Goal: Task Accomplishment & Management: Use online tool/utility

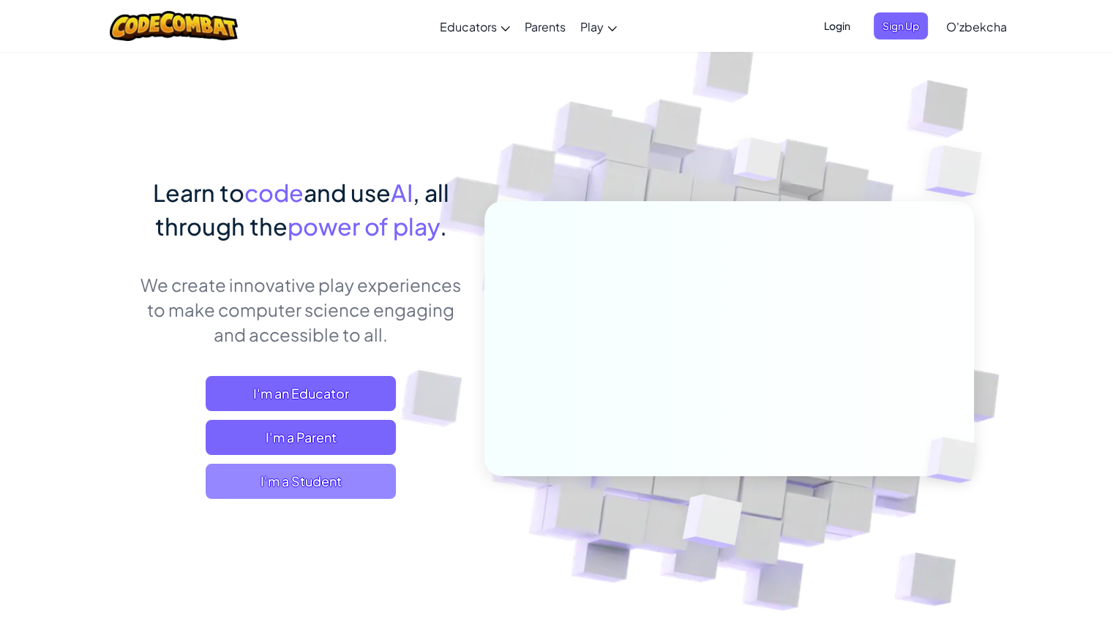
click at [369, 483] on span "I'm a Student" at bounding box center [301, 481] width 190 height 35
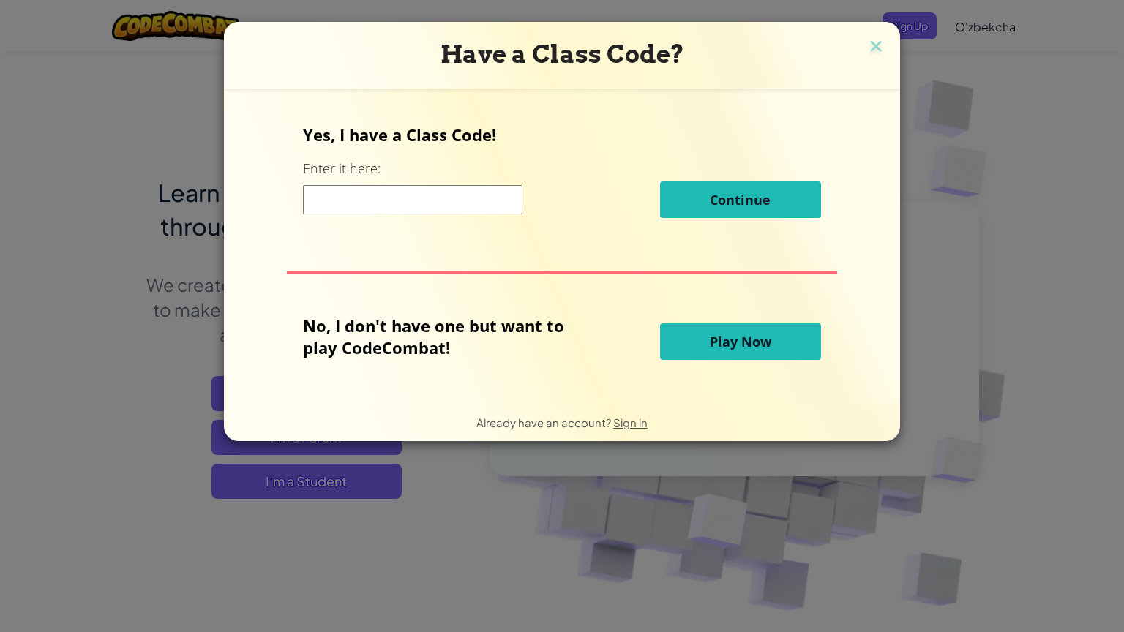
click at [397, 185] on input at bounding box center [413, 199] width 220 height 29
click at [719, 342] on span "Play Now" at bounding box center [740, 342] width 61 height 18
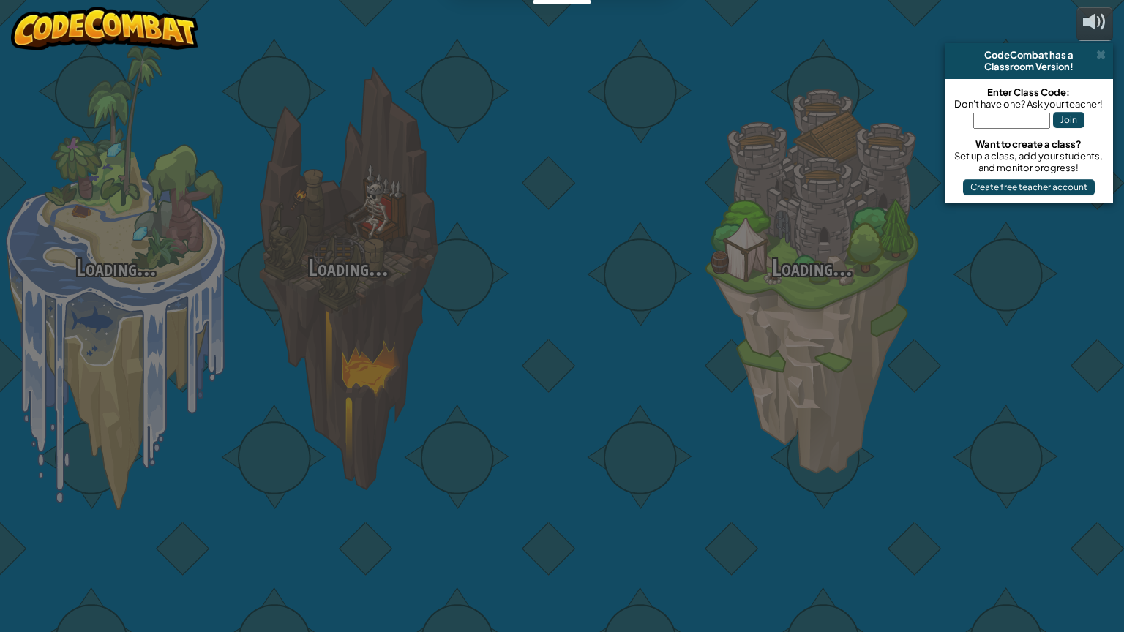
select select "uz"
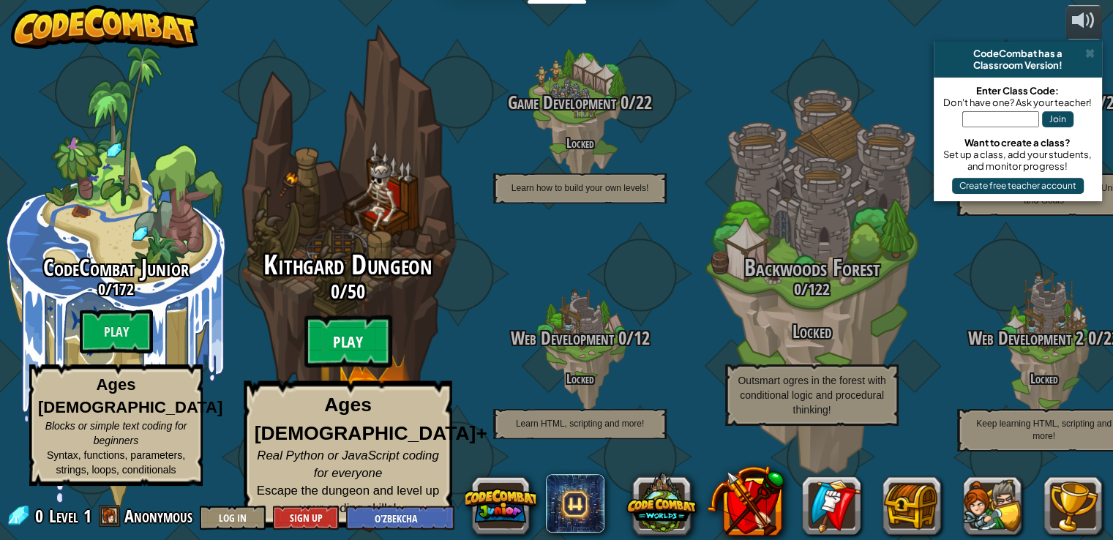
click at [344, 355] on btn "Play" at bounding box center [348, 341] width 88 height 53
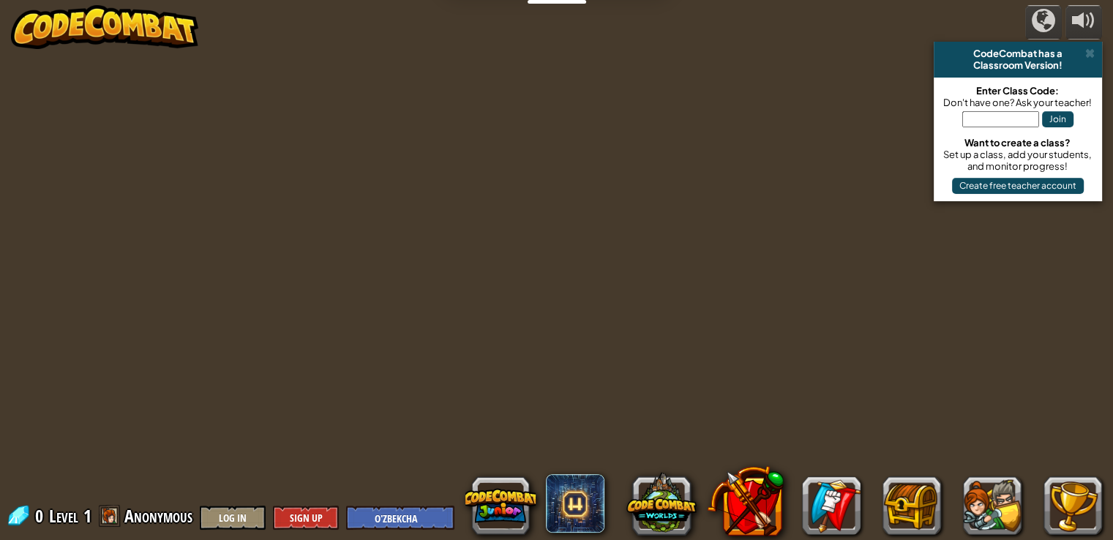
select select "uz"
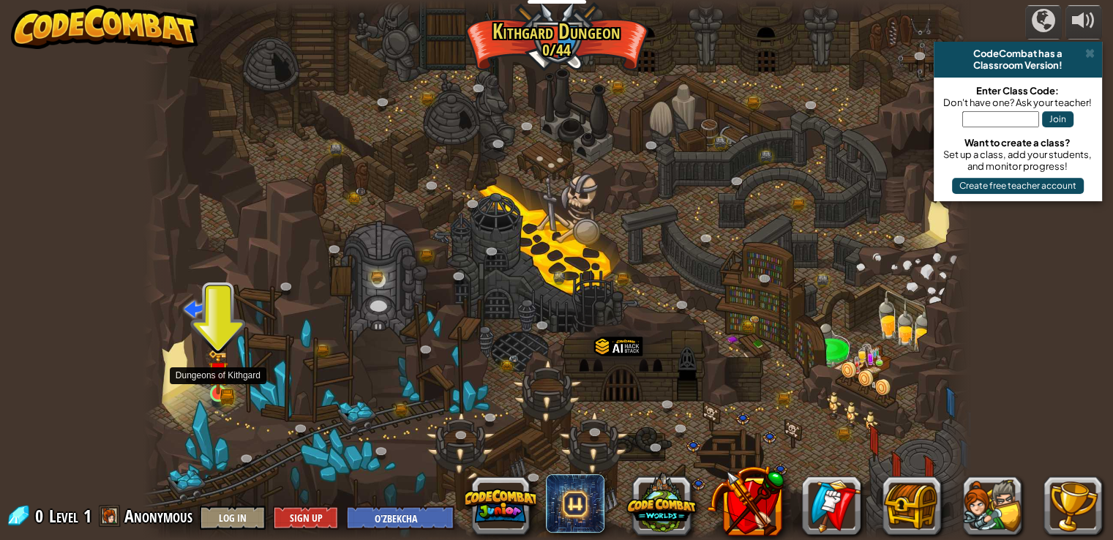
click at [220, 387] on img at bounding box center [218, 371] width 20 height 45
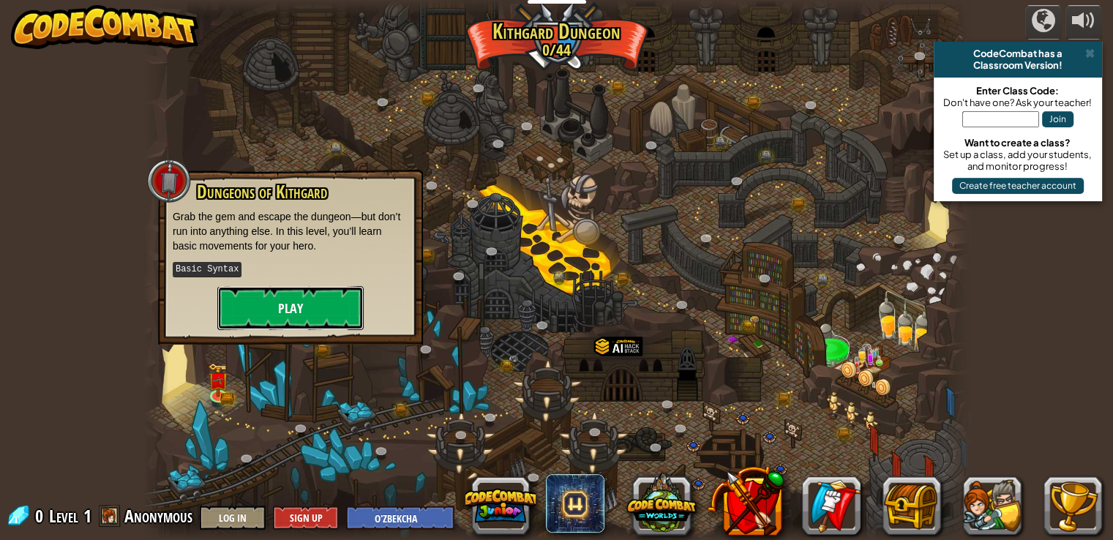
click at [252, 318] on button "Play" at bounding box center [290, 308] width 146 height 44
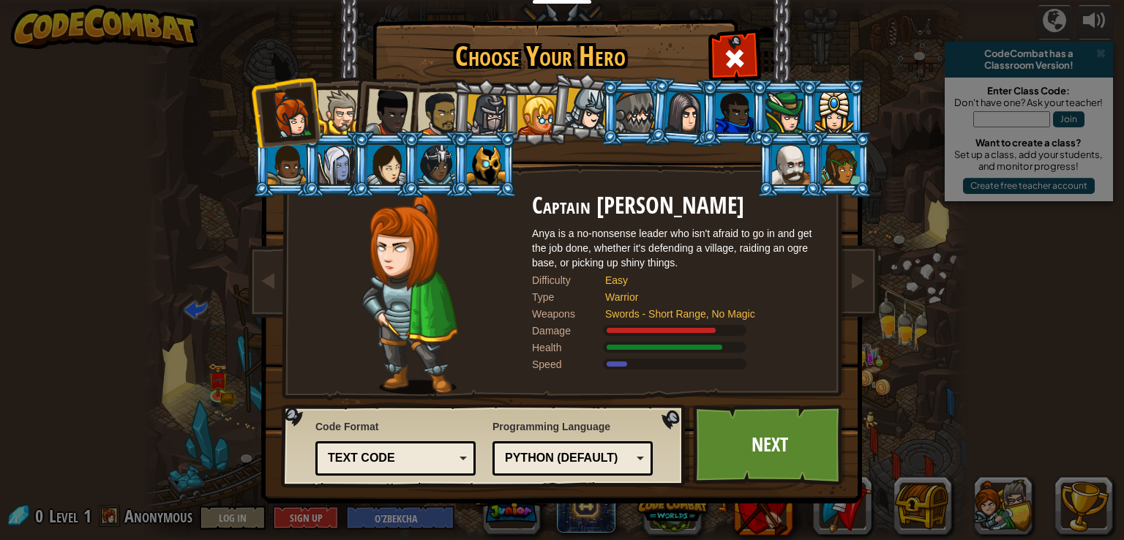
click at [462, 460] on div "Text code" at bounding box center [395, 458] width 141 height 23
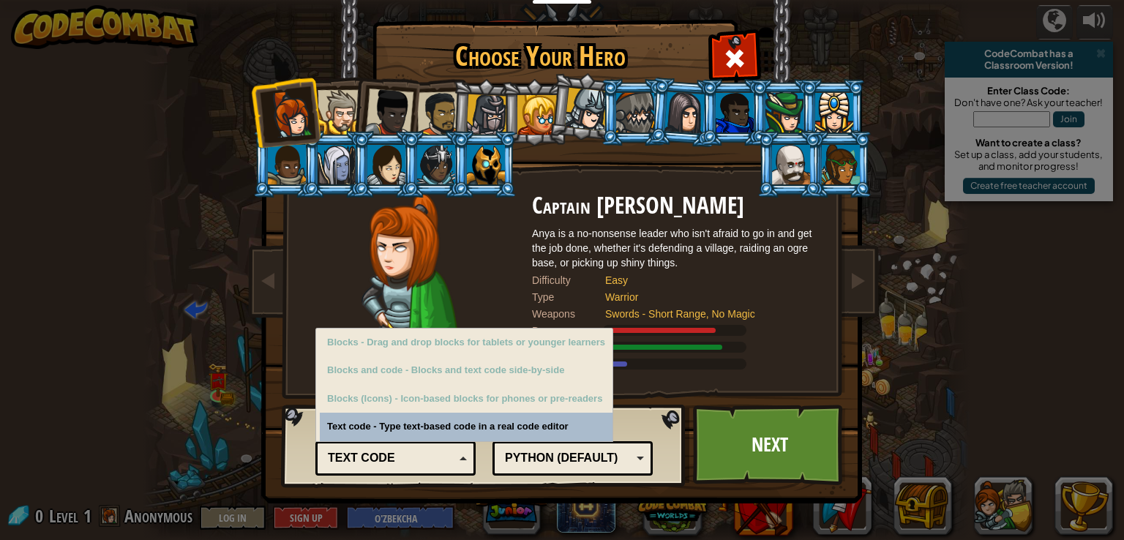
click at [462, 460] on div "Text code" at bounding box center [395, 458] width 141 height 23
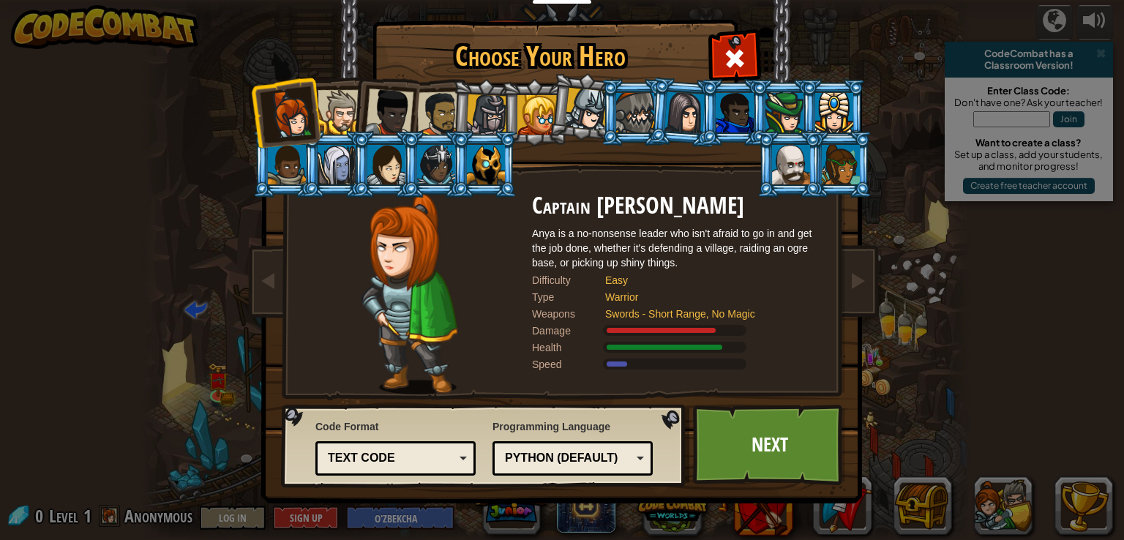
click at [649, 453] on div "Python (Default) JavaScript Lua C++ Java (Experimental) Python (Default)" at bounding box center [572, 458] width 160 height 34
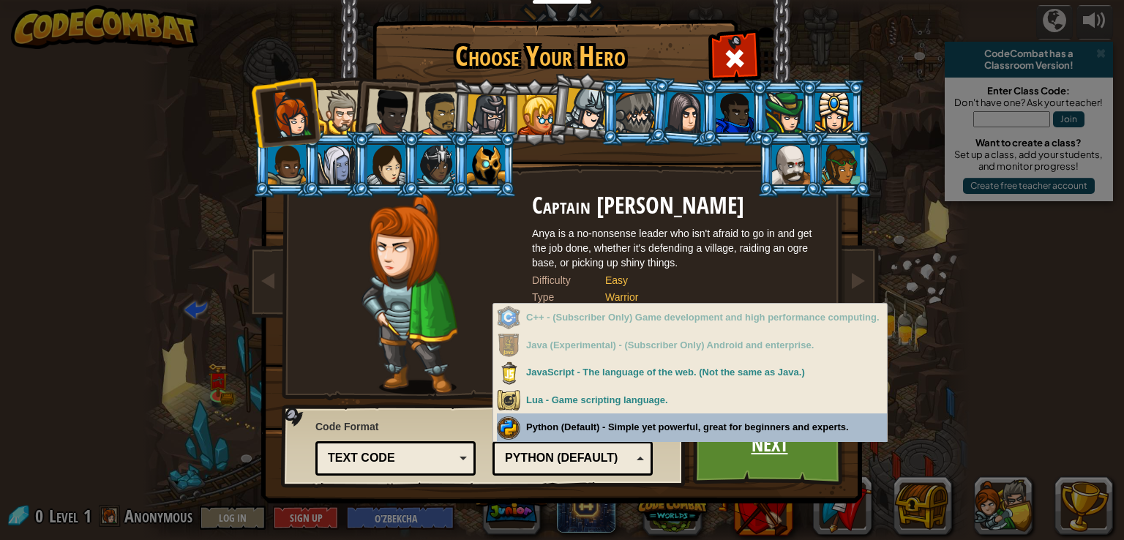
click at [712, 459] on link "Next" at bounding box center [769, 445] width 153 height 80
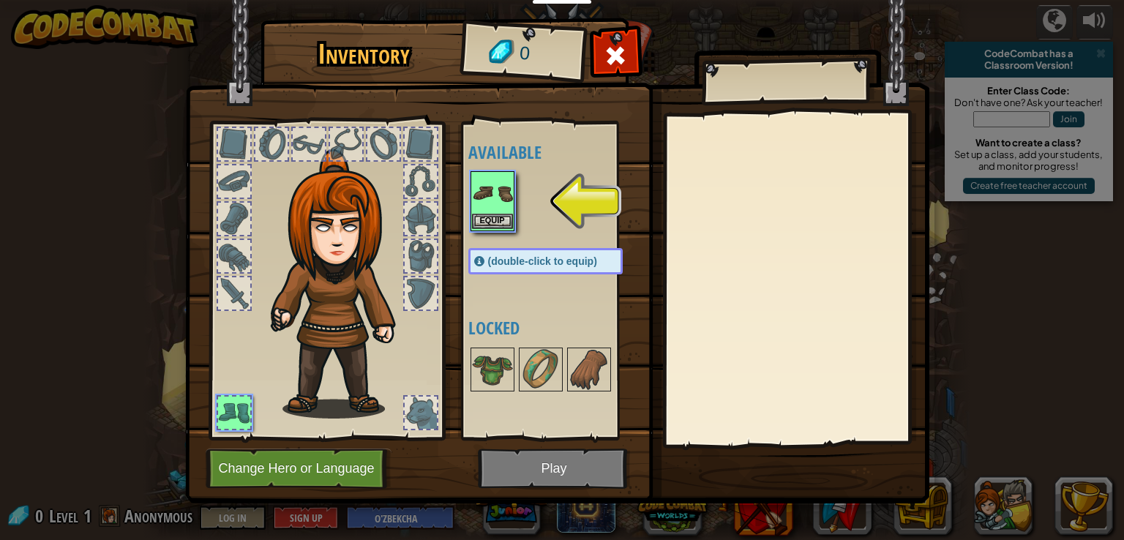
click at [498, 195] on img at bounding box center [492, 193] width 41 height 41
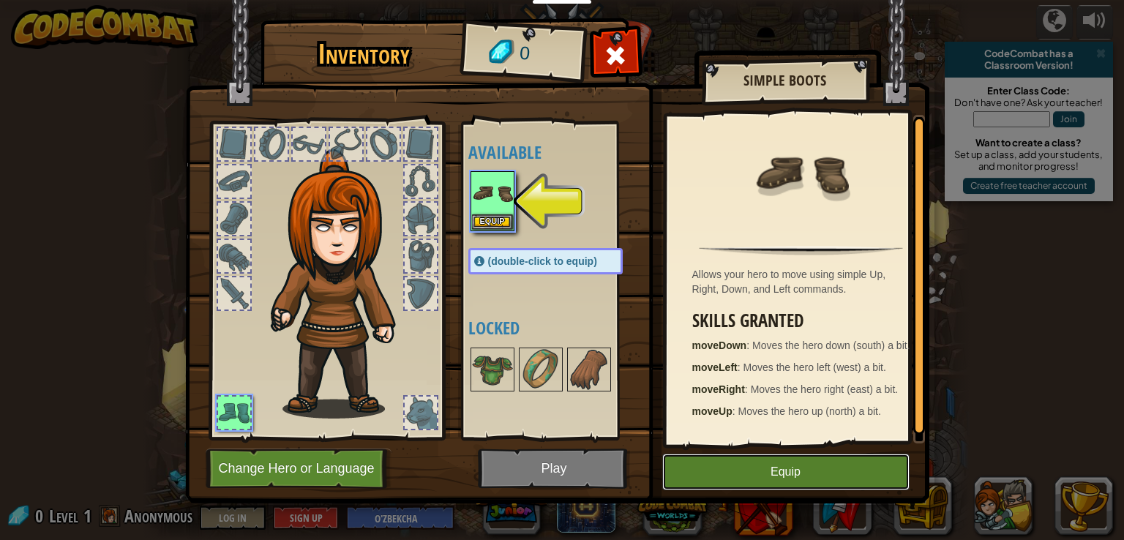
click at [768, 465] on button "Equip" at bounding box center [785, 472] width 247 height 37
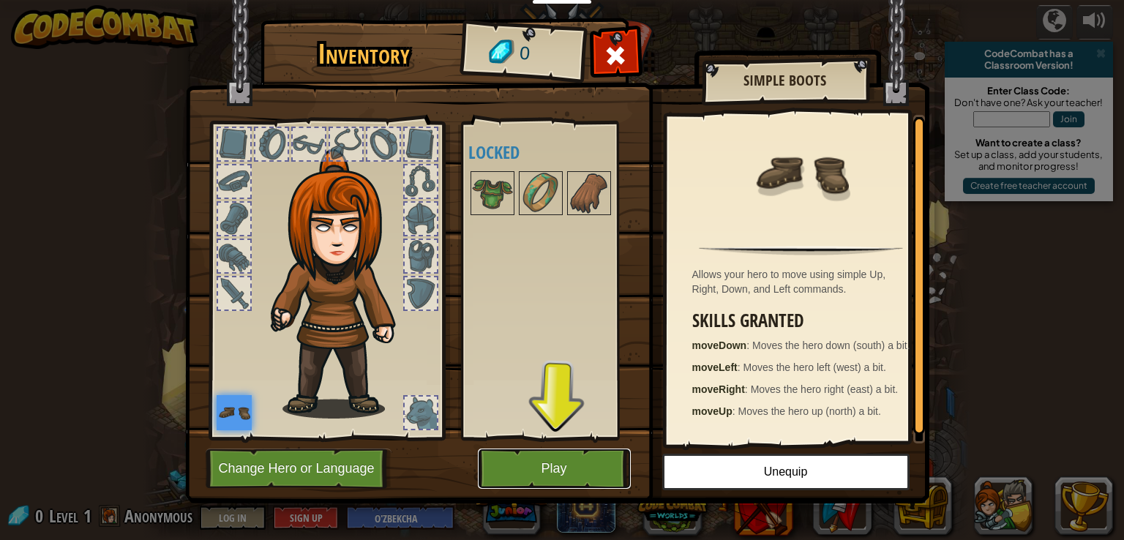
click at [592, 467] on button "Play" at bounding box center [554, 469] width 153 height 40
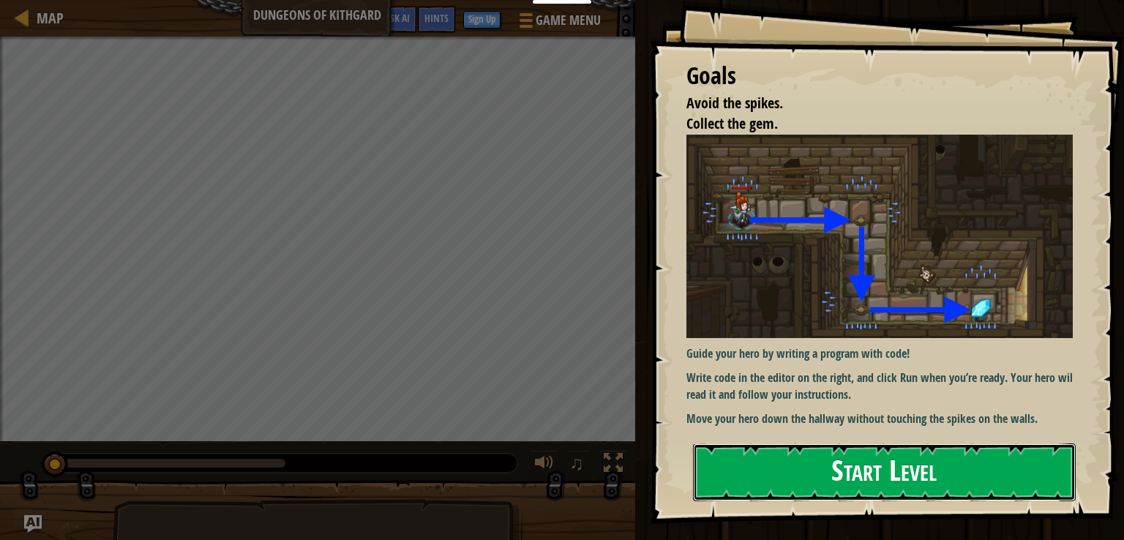
click at [787, 481] on button "Start Level" at bounding box center [884, 472] width 383 height 58
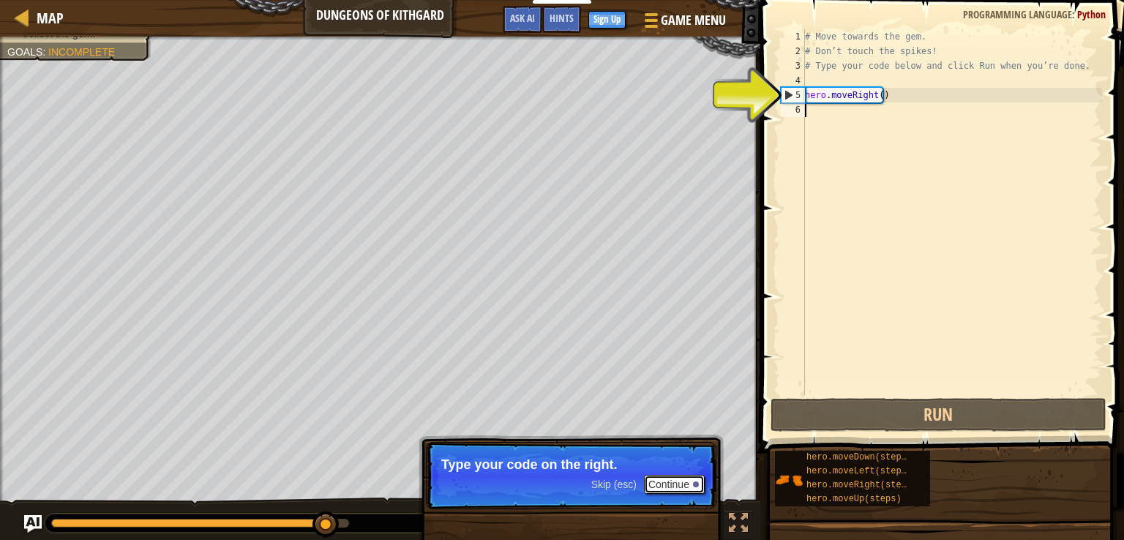
click at [683, 481] on button "Continue" at bounding box center [674, 484] width 61 height 19
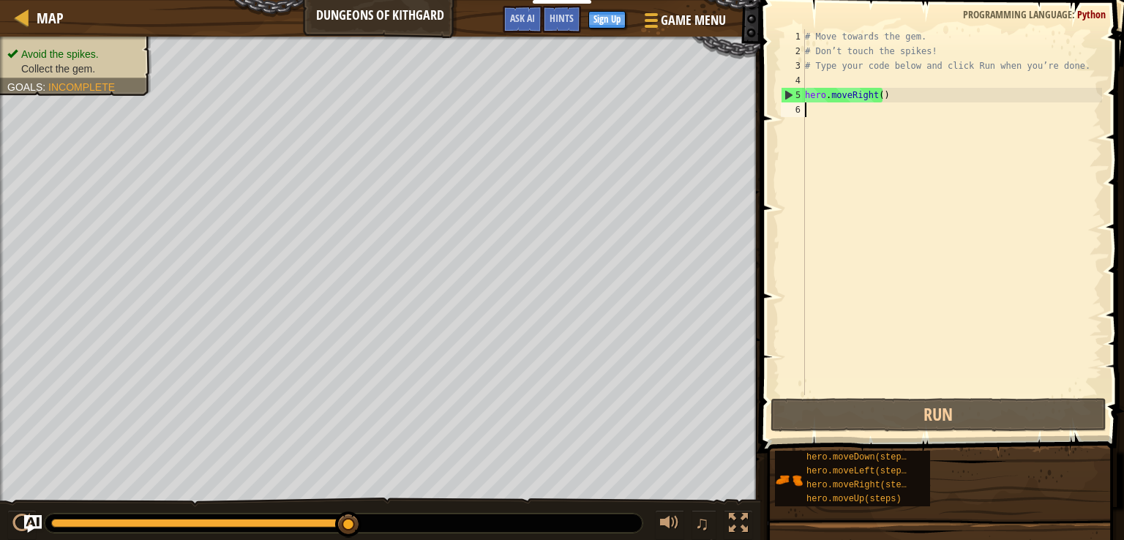
click at [942, 142] on div "# Move towards the gem. # Don’t touch the spikes! # Type your code below and cl…" at bounding box center [952, 226] width 300 height 395
type textarea "e"
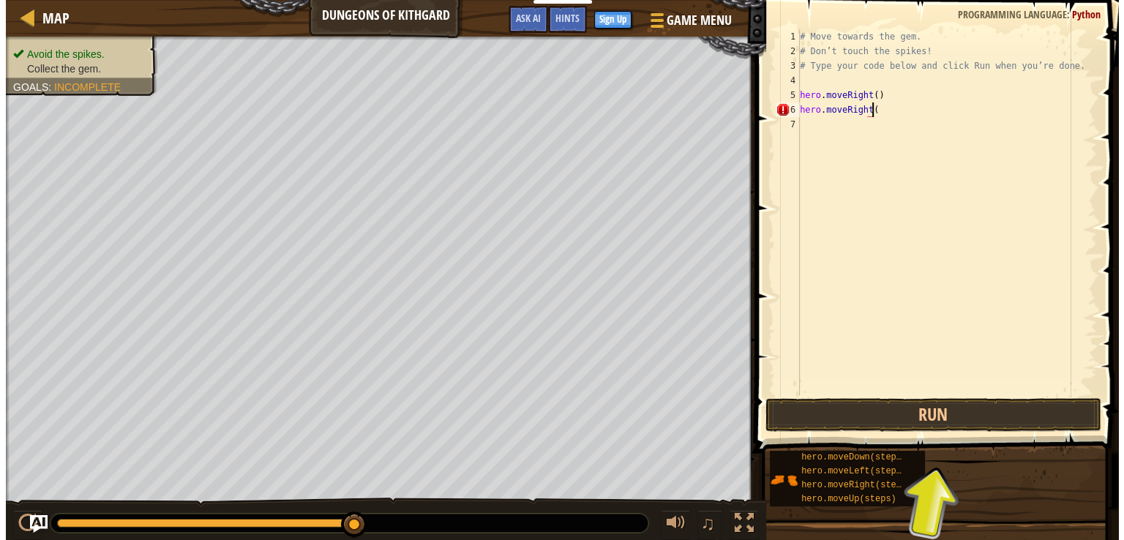
scroll to position [7, 4]
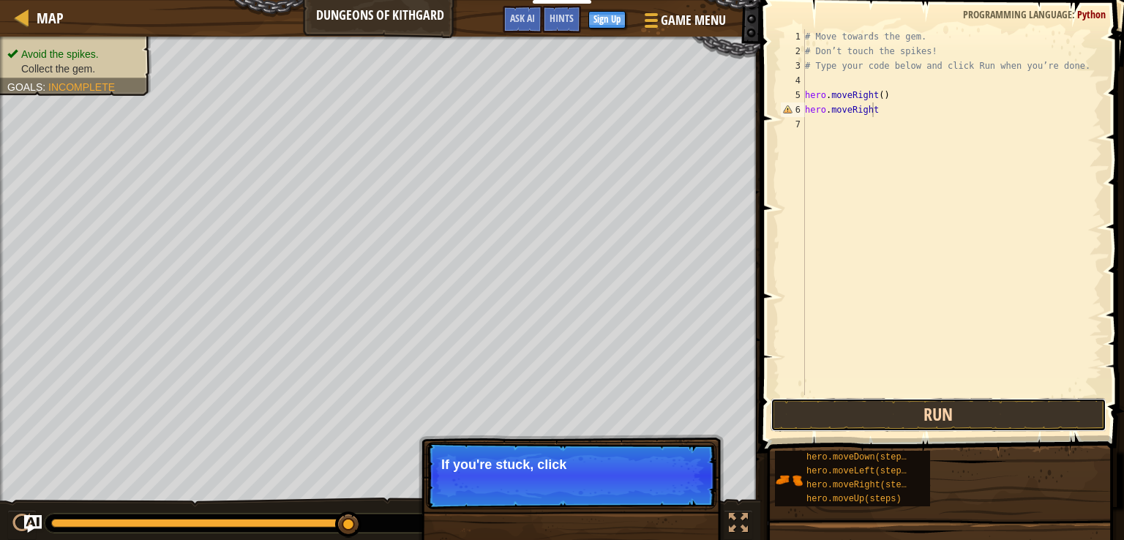
click at [872, 422] on button "Run" at bounding box center [938, 415] width 336 height 34
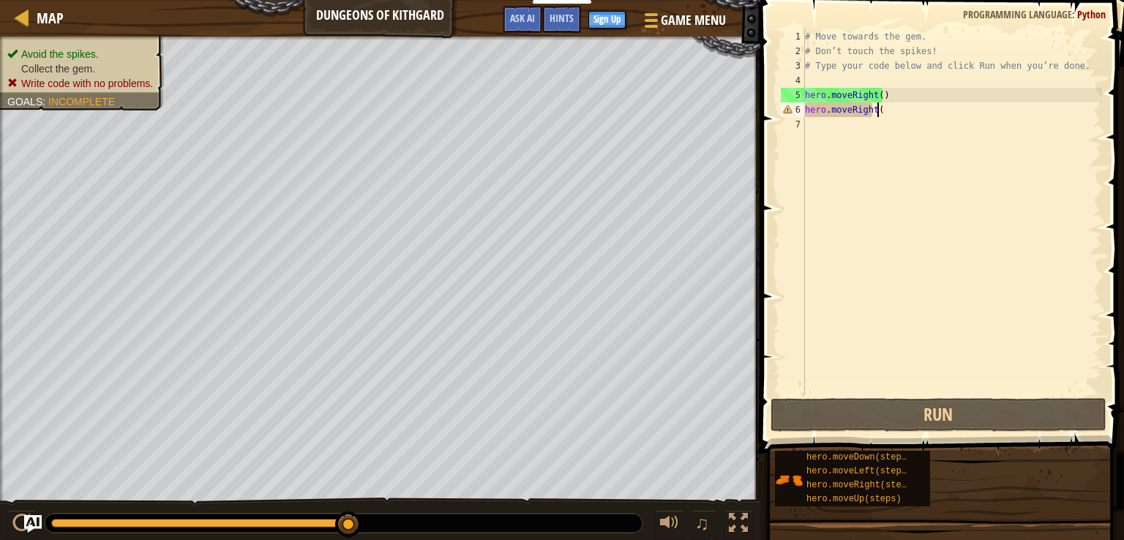
scroll to position [7, 5]
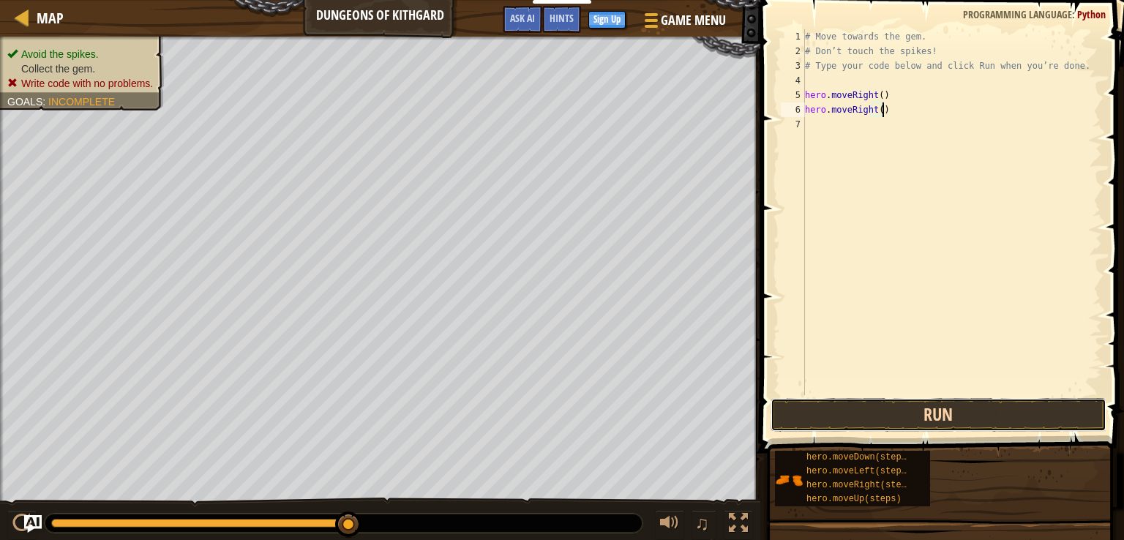
click at [1013, 425] on button "Run" at bounding box center [938, 415] width 336 height 34
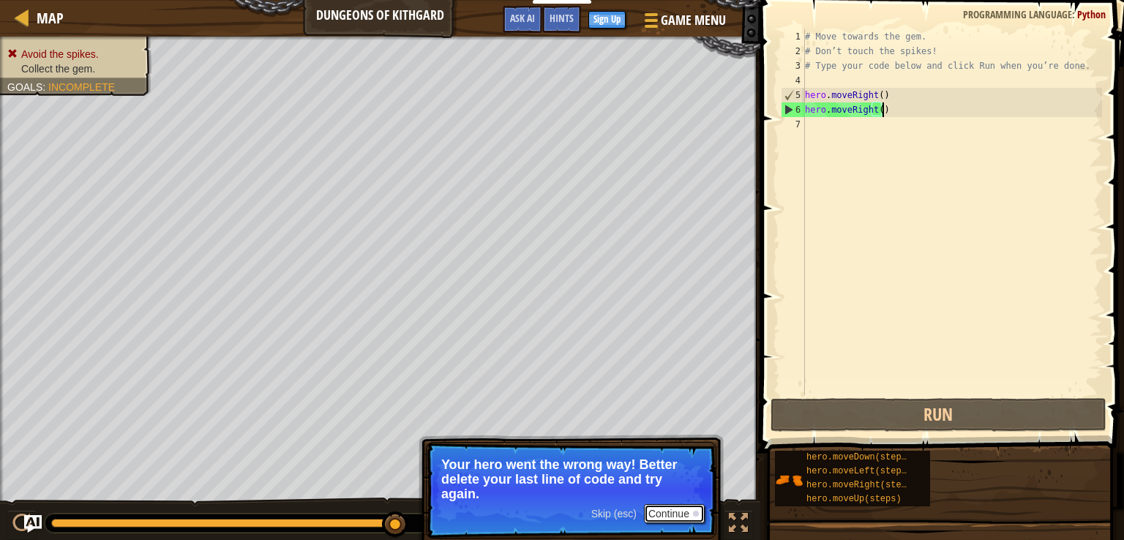
click at [672, 508] on button "Continue" at bounding box center [674, 513] width 61 height 19
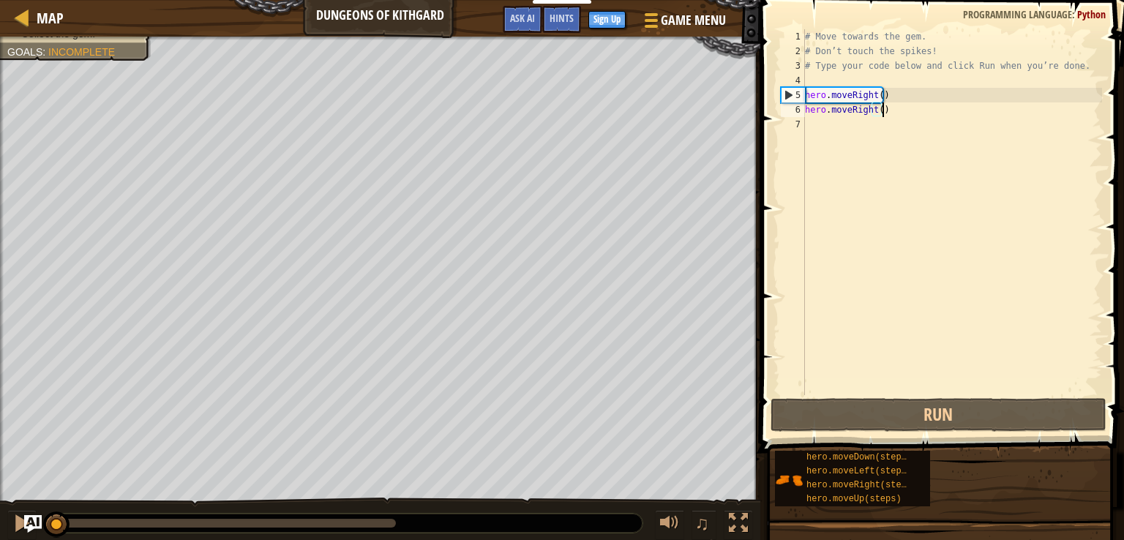
drag, startPoint x: 394, startPoint y: 522, endPoint x: 0, endPoint y: 529, distance: 393.7
click at [0, 529] on div "♫" at bounding box center [380, 520] width 760 height 44
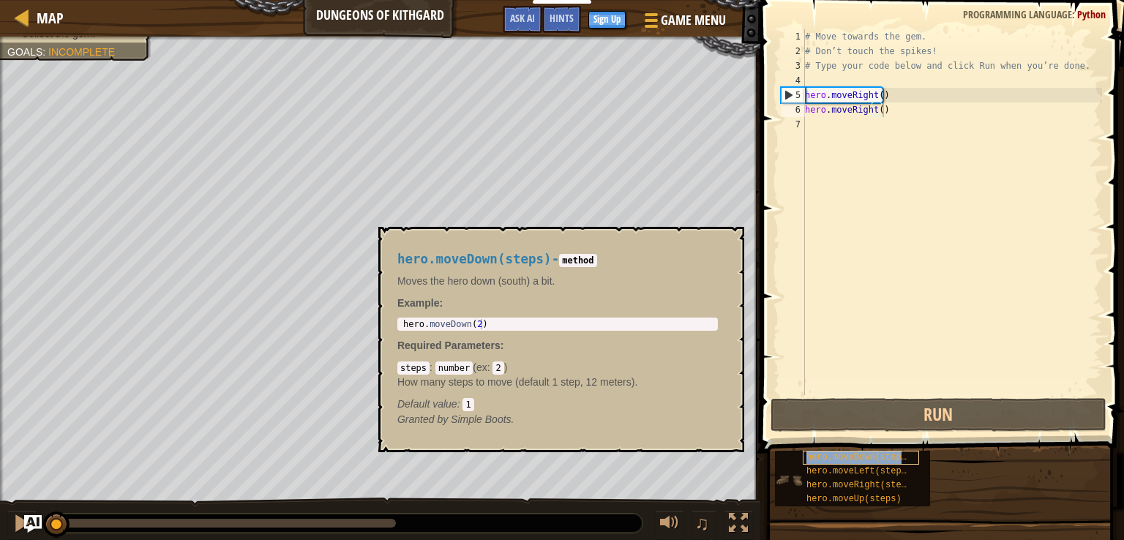
click at [828, 457] on span "hero.moveDown(steps)" at bounding box center [858, 457] width 105 height 10
click at [910, 113] on div "# Move towards the gem. # Don’t touch the spikes! # Type your code below and cl…" at bounding box center [952, 226] width 300 height 395
click at [726, 241] on button "×" at bounding box center [728, 243] width 12 height 20
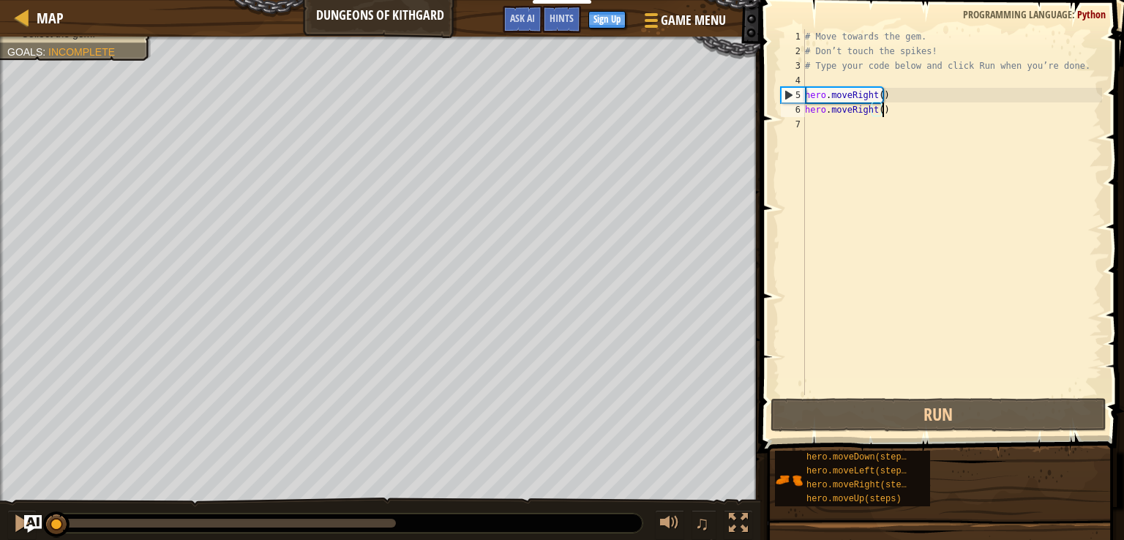
drag, startPoint x: 59, startPoint y: 520, endPoint x: 21, endPoint y: 508, distance: 39.3
click at [21, 508] on div "♫" at bounding box center [380, 520] width 760 height 44
drag, startPoint x: 54, startPoint y: 521, endPoint x: 28, endPoint y: 500, distance: 33.4
click at [11, 513] on div "♫" at bounding box center [380, 520] width 760 height 44
click at [874, 97] on div "# Move towards the gem. # Don’t touch the spikes! # Type your code below and cl…" at bounding box center [952, 226] width 300 height 395
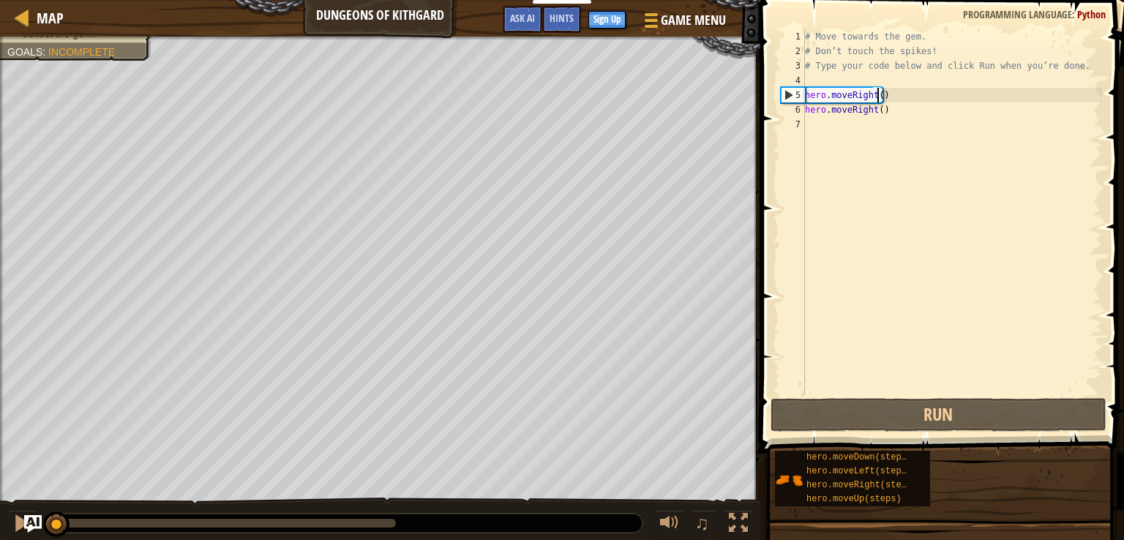
click at [877, 96] on div "# Move towards the gem. # Don’t touch the spikes! # Type your code below and cl…" at bounding box center [952, 226] width 300 height 395
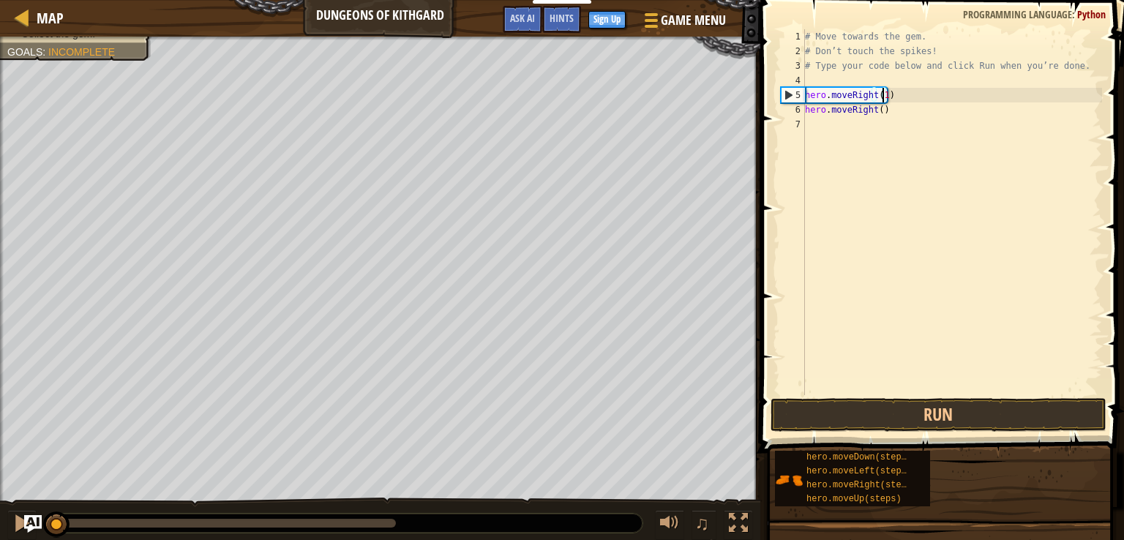
scroll to position [7, 6]
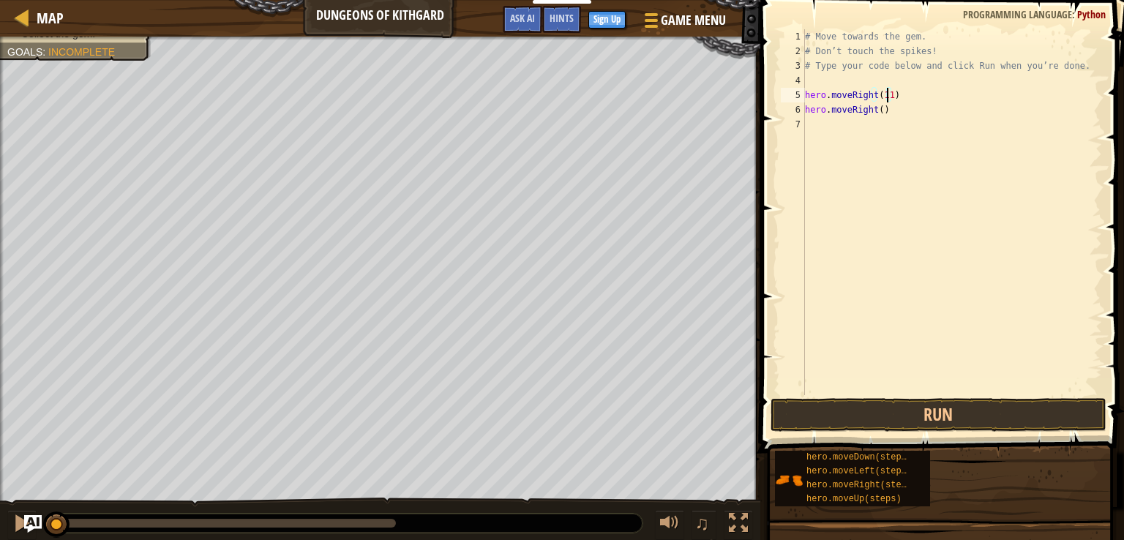
click at [877, 107] on div "# Move towards the gem. # Don’t touch the spikes! # Type your code below and cl…" at bounding box center [952, 226] width 300 height 395
click at [896, 91] on div "# Move towards the gem. # Don’t touch the spikes! # Type your code below and cl…" at bounding box center [952, 226] width 300 height 395
click at [893, 112] on div "# Move towards the gem. # Don’t touch the spikes! # Type your code below and cl…" at bounding box center [952, 226] width 300 height 395
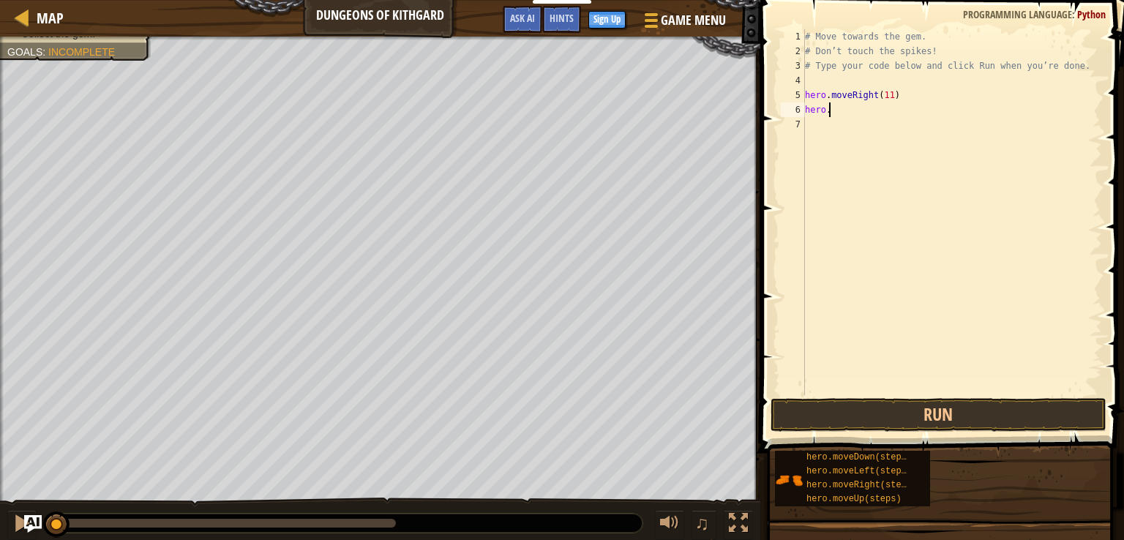
type textarea "h"
click at [876, 416] on button "Run" at bounding box center [938, 415] width 336 height 34
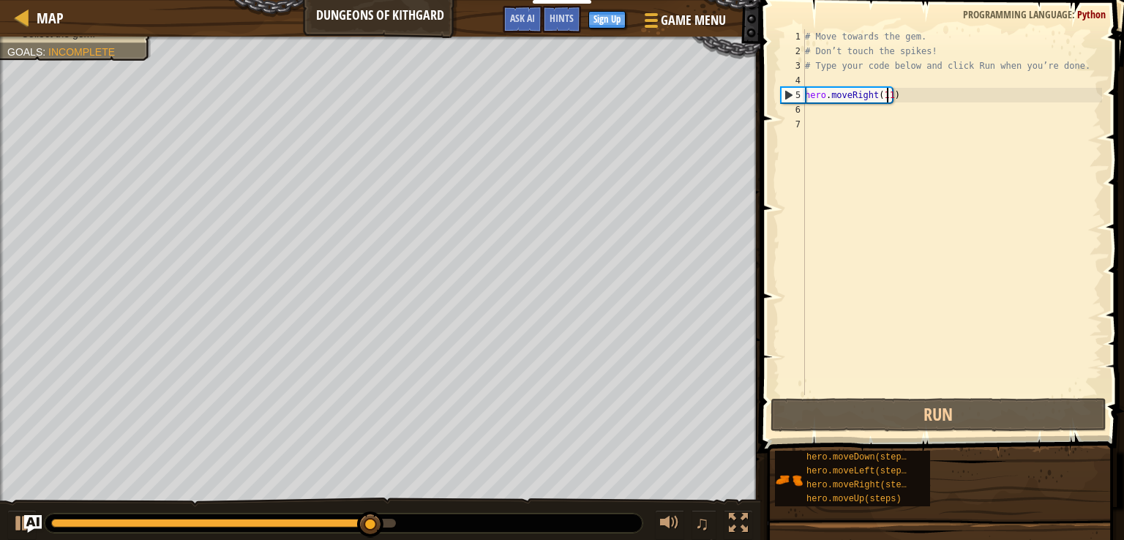
click at [886, 88] on div "# Move towards the gem. # Don’t touch the spikes! # Type your code below and cl…" at bounding box center [952, 226] width 300 height 395
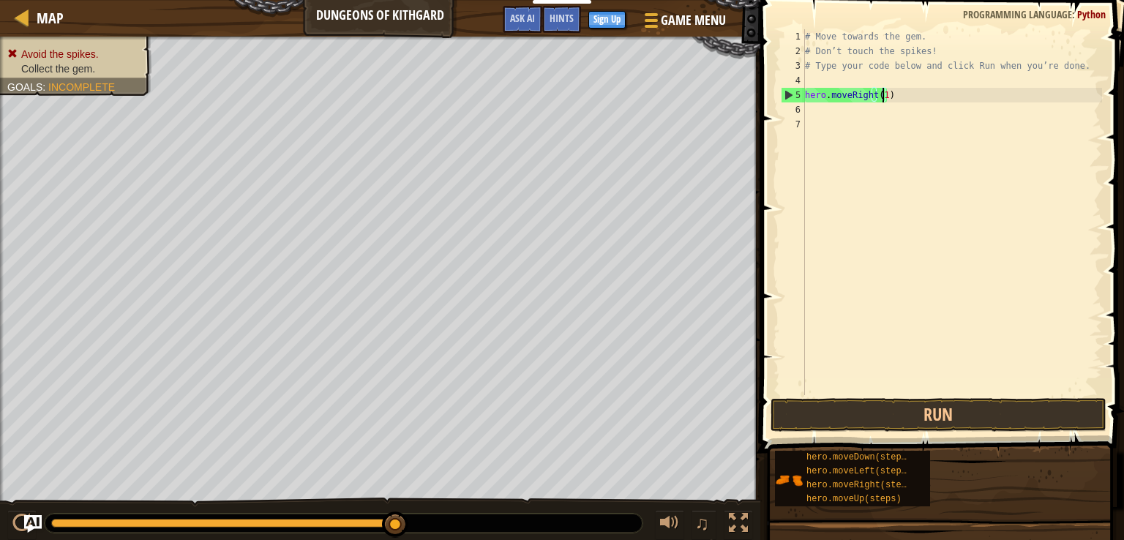
type textarea "hero.moveRight()"
click at [869, 119] on div "# Move towards the gem. # Don’t touch the spikes! # Type your code below and cl…" at bounding box center [952, 226] width 300 height 395
click at [866, 113] on div "# Move towards the gem. # Don’t touch the spikes! # Type your code below and cl…" at bounding box center [952, 226] width 300 height 395
click at [866, 104] on div "# Move towards the gem. # Don’t touch the spikes! # Type your code below and cl…" at bounding box center [952, 226] width 300 height 395
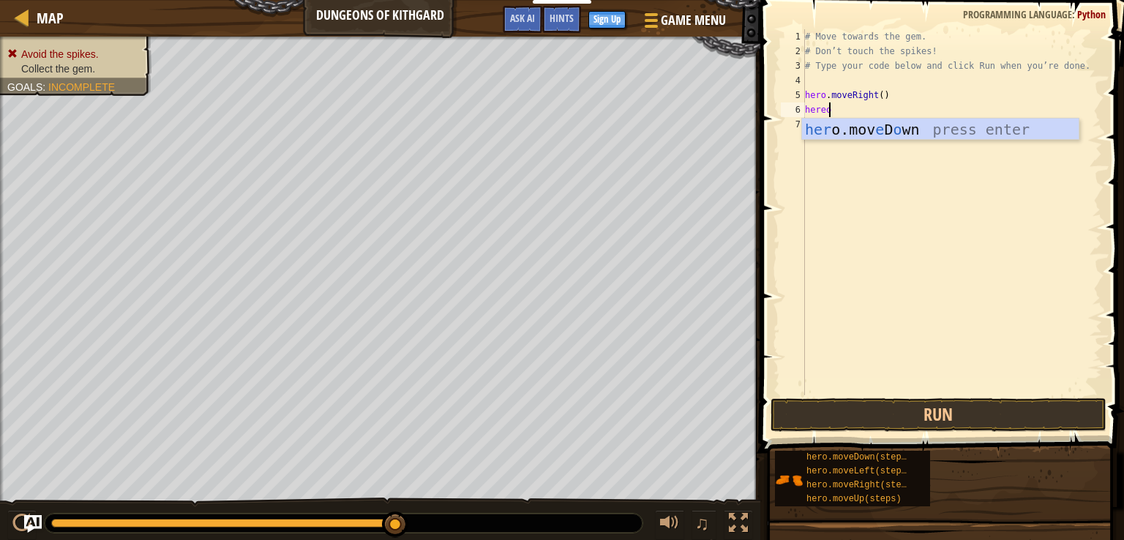
scroll to position [7, 1]
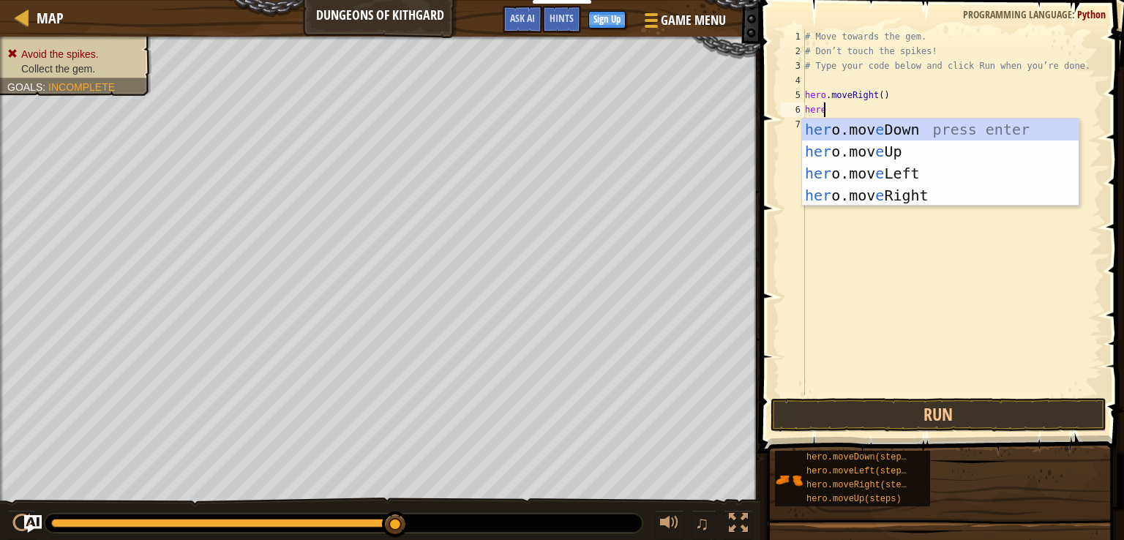
type textarea "hero"
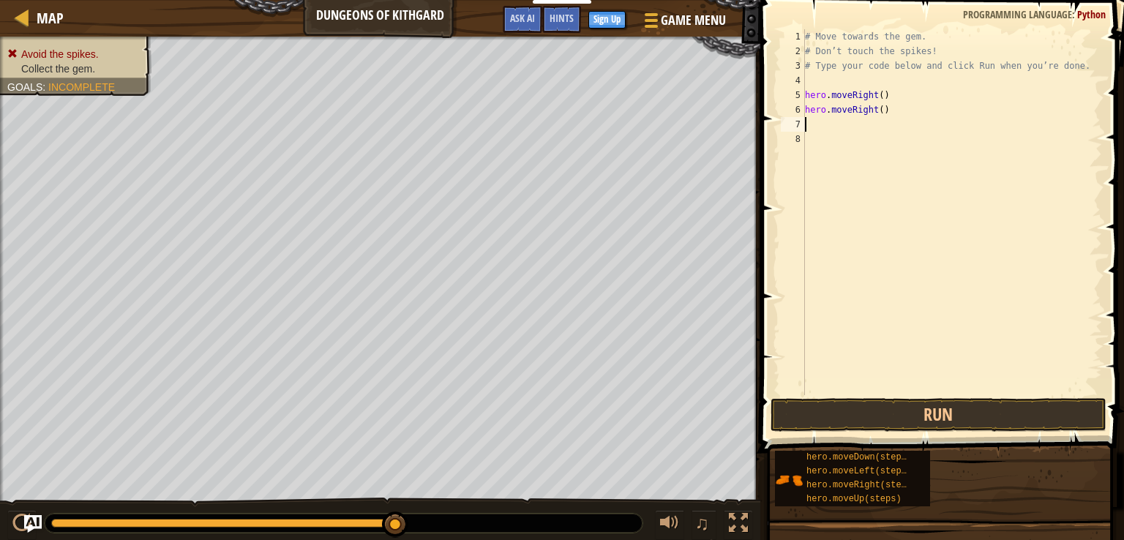
scroll to position [7, 0]
click at [928, 410] on button "Run" at bounding box center [938, 415] width 336 height 34
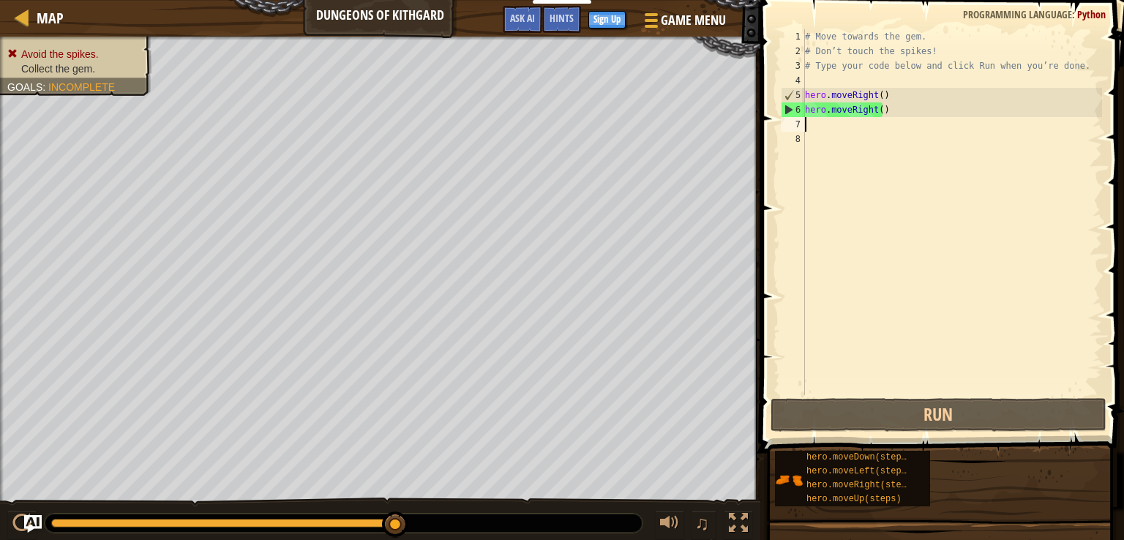
click at [893, 112] on div "# Move towards the gem. # Don’t touch the spikes! # Type your code below and cl…" at bounding box center [952, 226] width 300 height 395
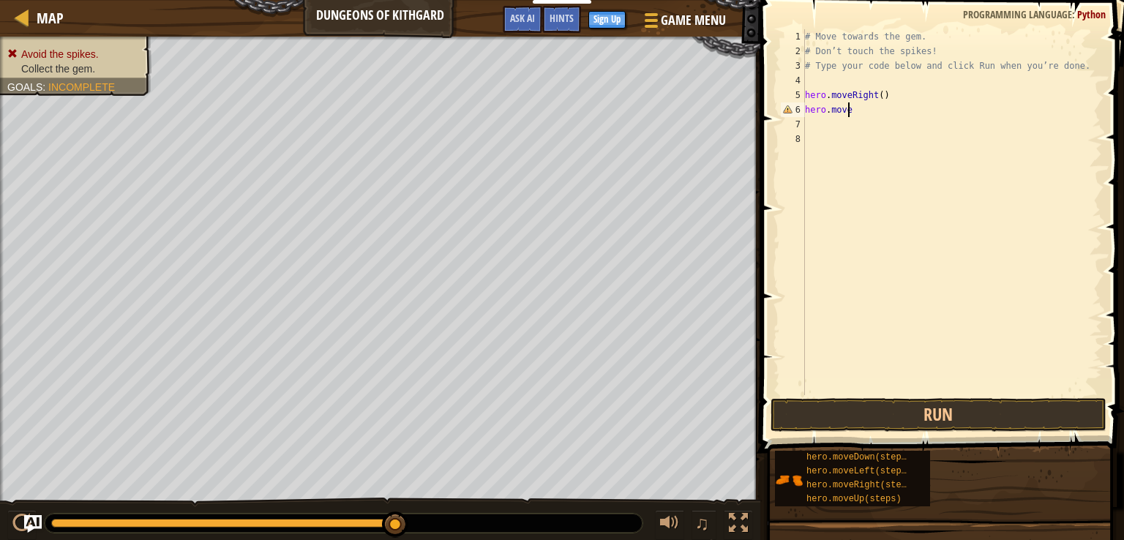
type textarea "hero.movel"
click at [888, 410] on button "Run" at bounding box center [938, 415] width 336 height 34
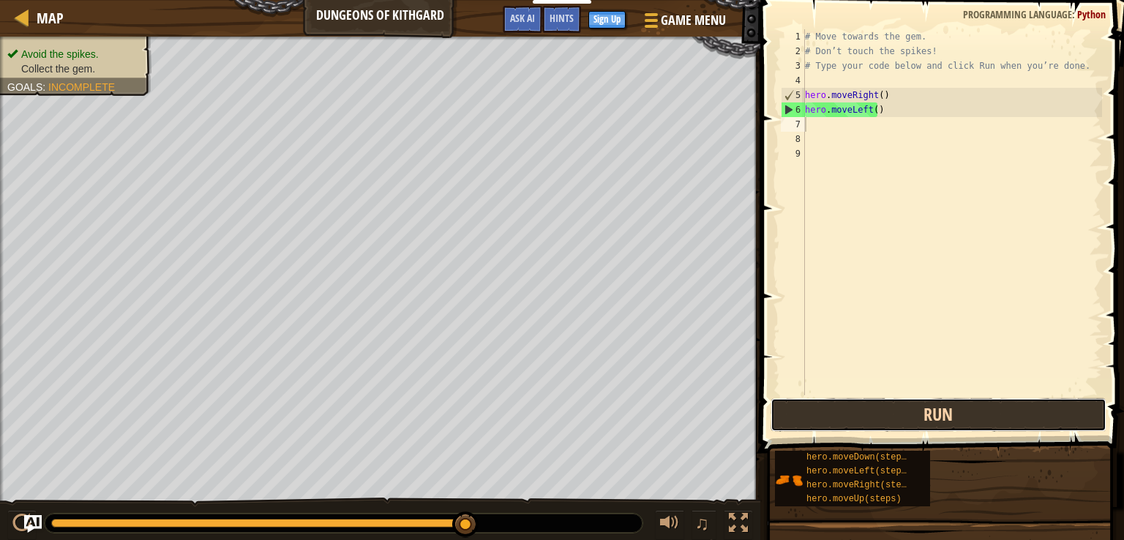
click at [916, 410] on button "Run" at bounding box center [938, 415] width 336 height 34
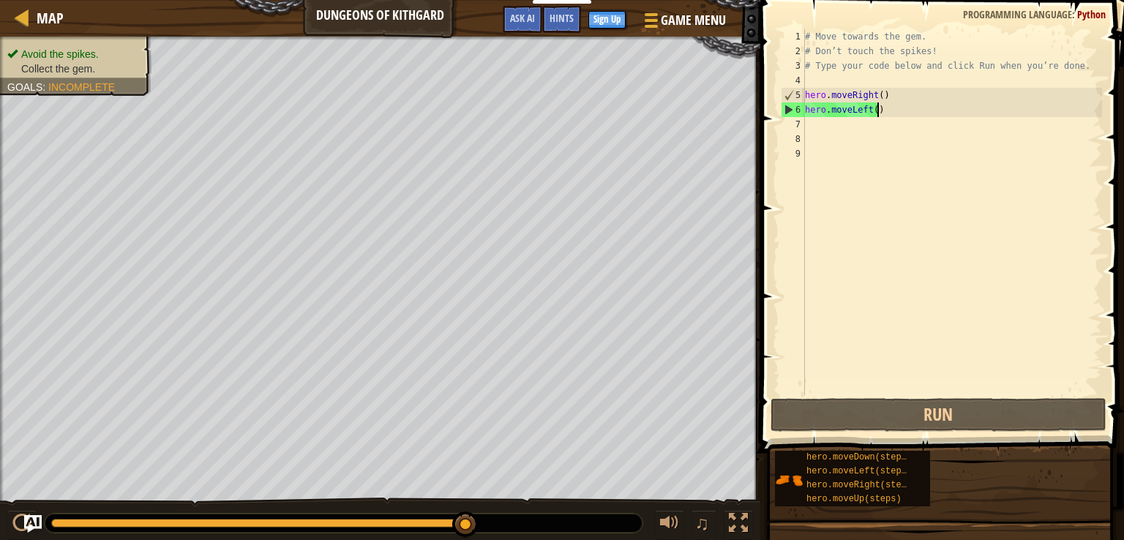
click at [896, 112] on div "# Move towards the gem. # Don’t touch the spikes! # Type your code below and cl…" at bounding box center [952, 226] width 300 height 395
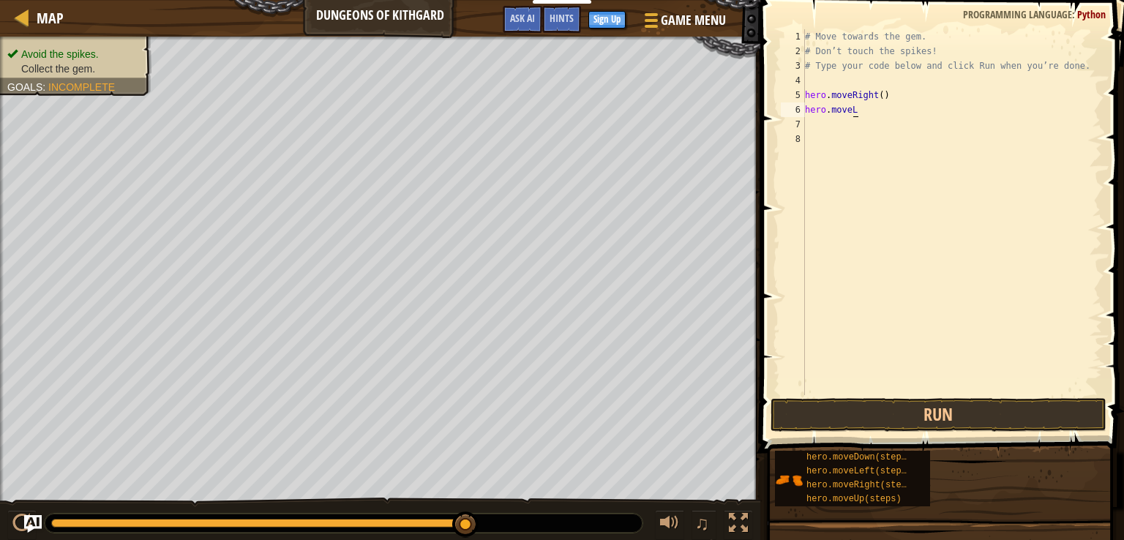
type textarea "hero.moved"
drag, startPoint x: 994, startPoint y: 410, endPoint x: 894, endPoint y: 410, distance: 100.2
click at [993, 410] on button "Run" at bounding box center [938, 415] width 336 height 34
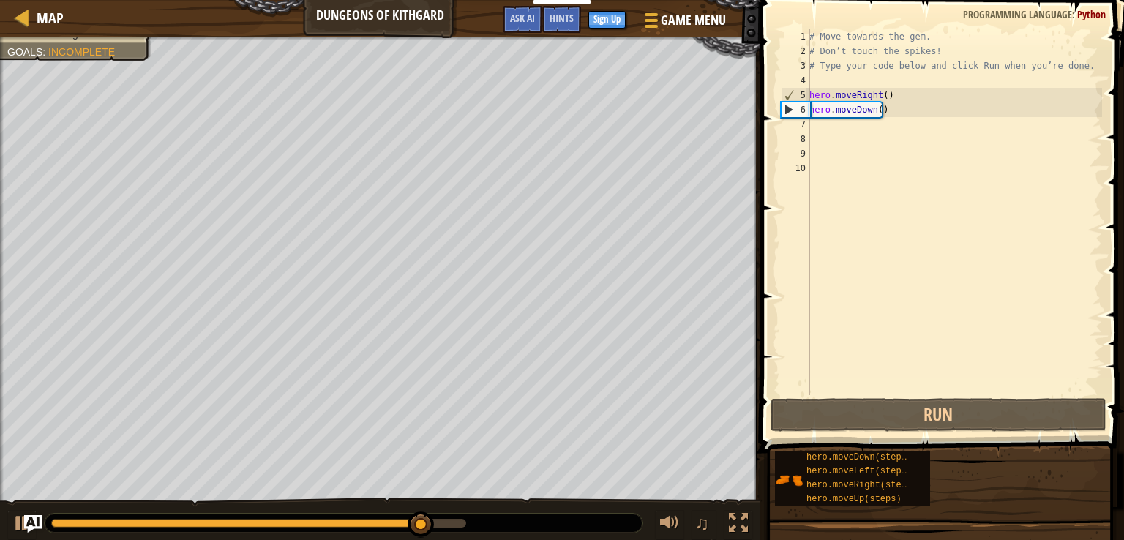
click at [964, 94] on div "# Move towards the gem. # Don’t touch the spikes! # Type your code below and cl…" at bounding box center [954, 226] width 296 height 395
click at [950, 106] on div "# Move towards the gem. # Don’t touch the spikes! # Type your code below and cl…" at bounding box center [954, 226] width 296 height 395
type textarea "hero.moveDown()"
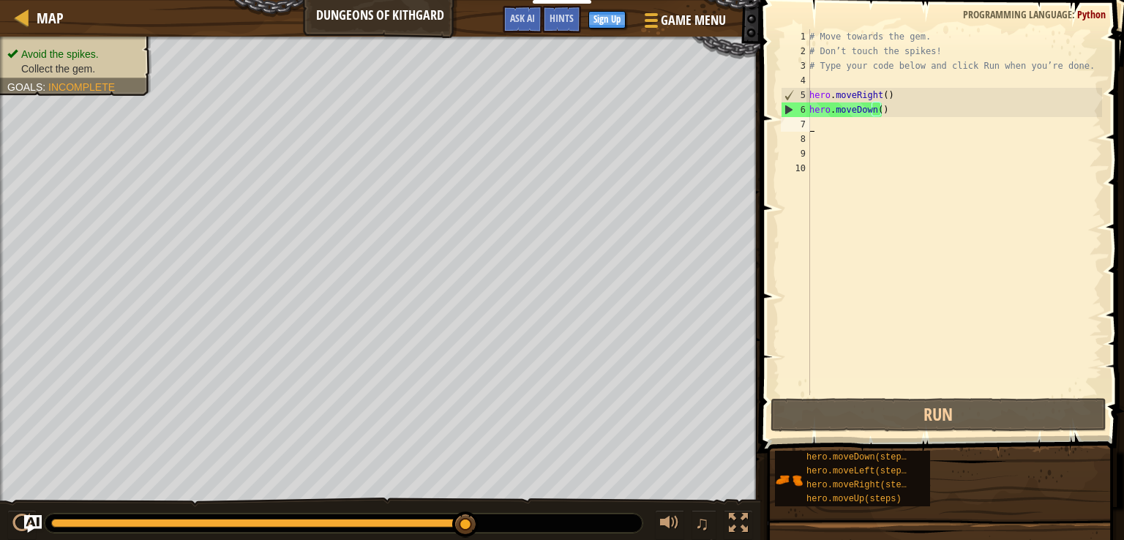
click at [896, 119] on div "# Move towards the gem. # Don’t touch the spikes! # Type your code below and cl…" at bounding box center [954, 226] width 296 height 395
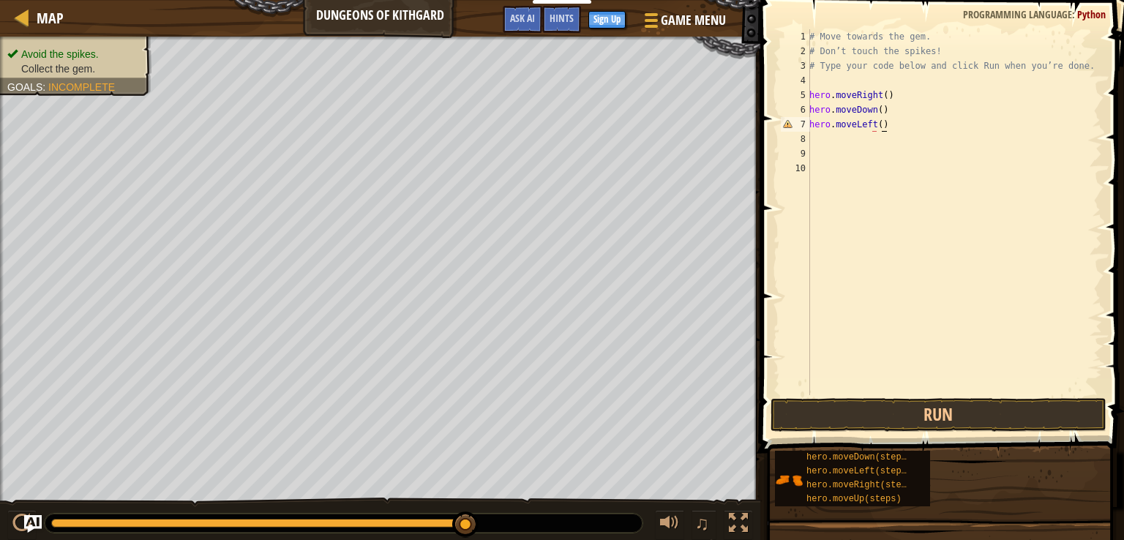
scroll to position [7, 5]
click at [914, 408] on button "Run" at bounding box center [938, 415] width 336 height 34
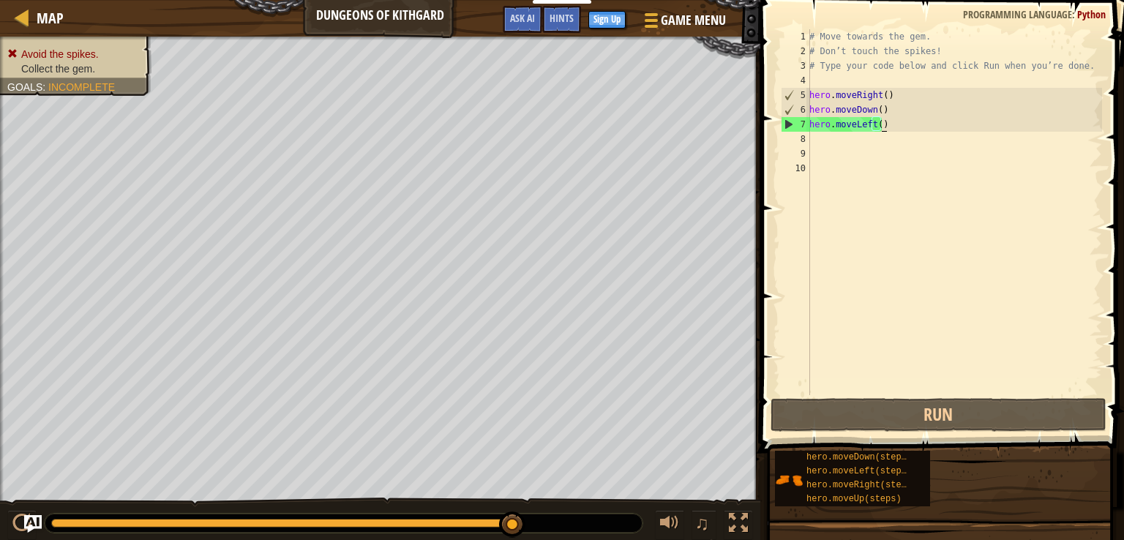
click at [945, 127] on div "# Move towards the gem. # Don’t touch the spikes! # Type your code below and cl…" at bounding box center [954, 226] width 296 height 395
click at [945, 111] on div "# Move towards the gem. # Don’t touch the spikes! # Type your code below and cl…" at bounding box center [954, 226] width 296 height 395
type textarea "hero.moveDown()"
click at [942, 132] on div "# Move towards the gem. # Don’t touch the spikes! # Type your code below and cl…" at bounding box center [954, 226] width 296 height 395
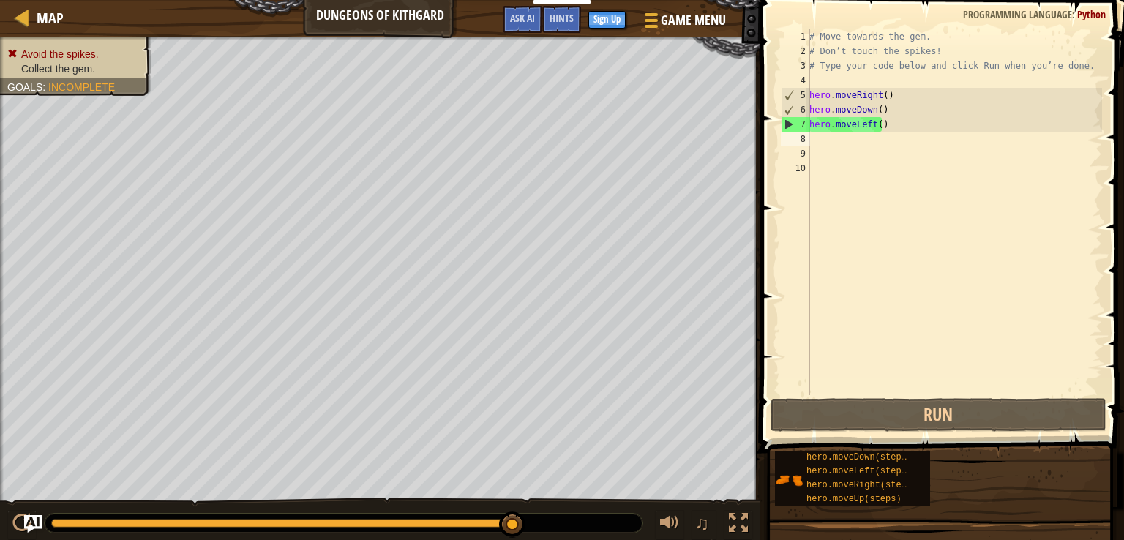
click at [861, 120] on div "# Move towards the gem. # Don’t touch the spikes! # Type your code below and cl…" at bounding box center [954, 226] width 296 height 395
click at [870, 118] on div "# Move towards the gem. # Don’t touch the spikes! # Type your code below and cl…" at bounding box center [954, 226] width 296 height 395
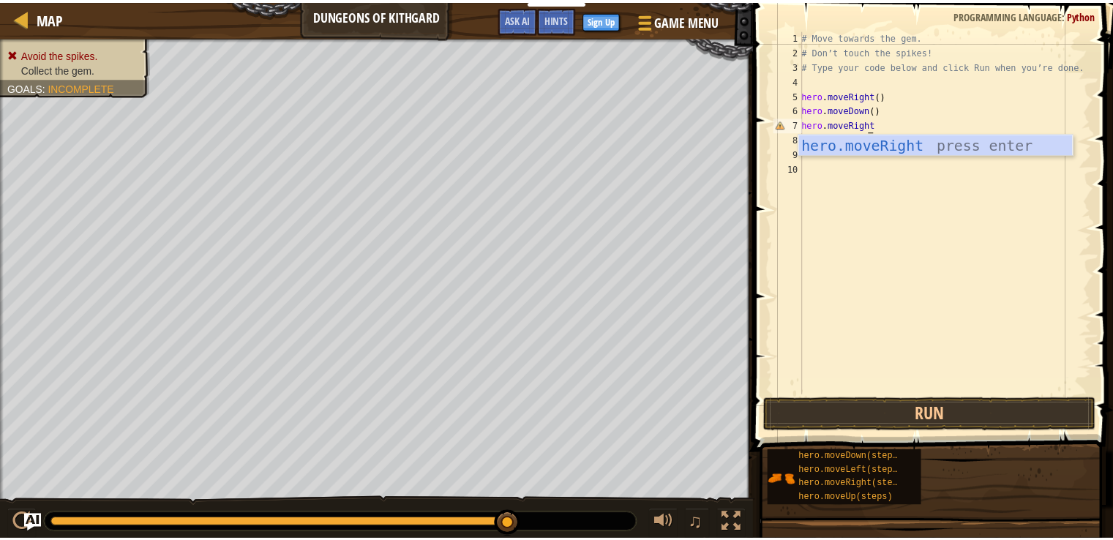
scroll to position [7, 5]
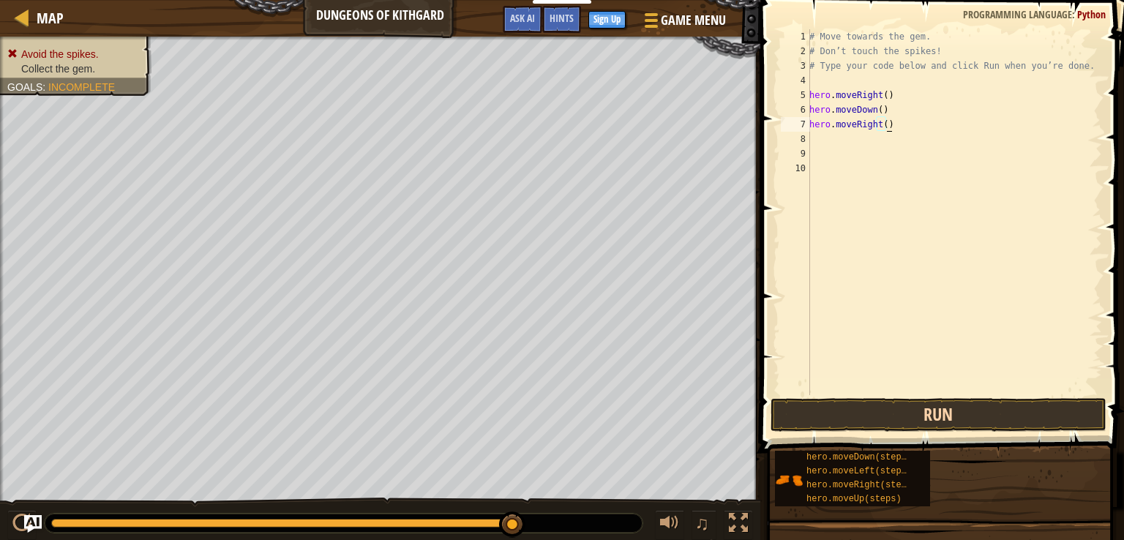
type textarea "hero.moveRight()"
click at [967, 412] on button "Run" at bounding box center [938, 415] width 336 height 34
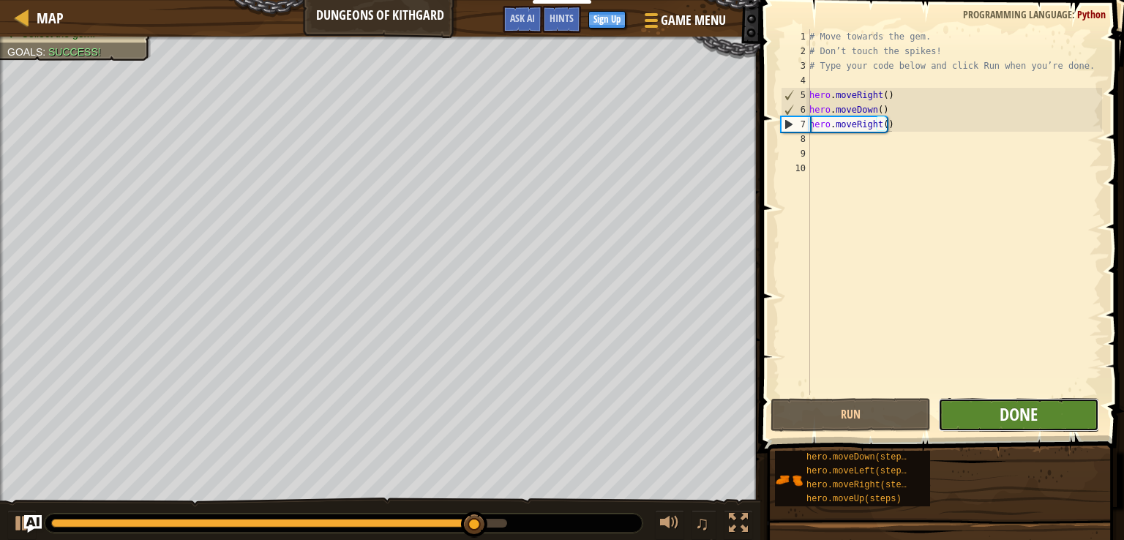
click at [1008, 413] on span "Done" at bounding box center [1019, 413] width 38 height 23
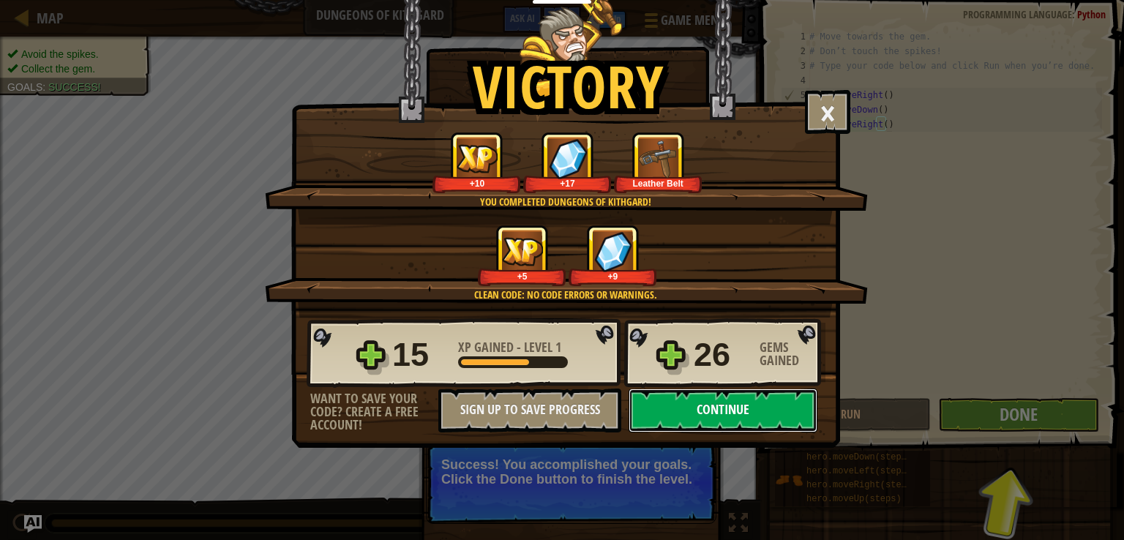
click at [716, 405] on button "Continue" at bounding box center [723, 411] width 189 height 44
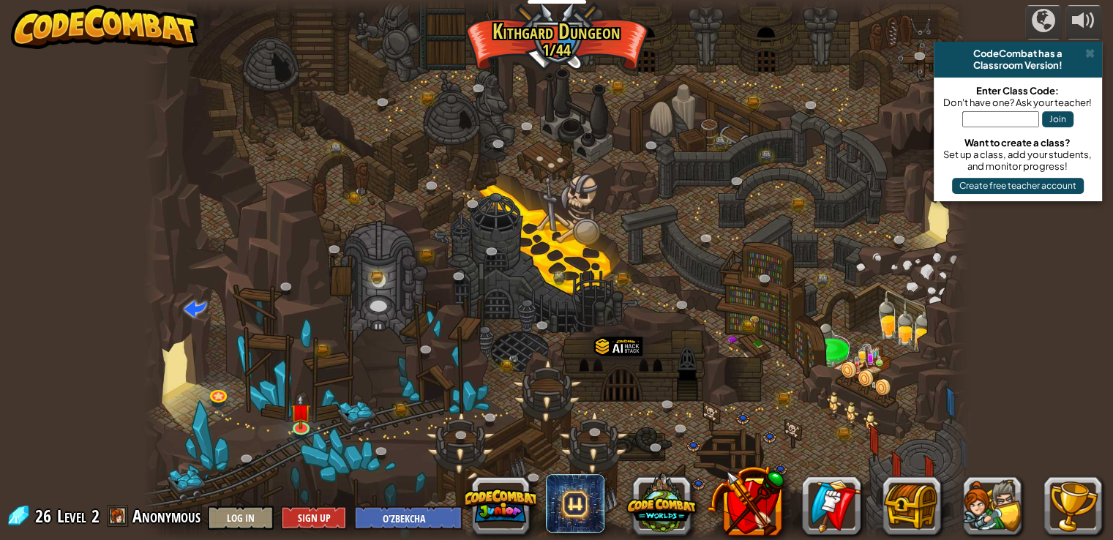
select select "uz"
click at [72, 516] on span "Level" at bounding box center [71, 516] width 29 height 24
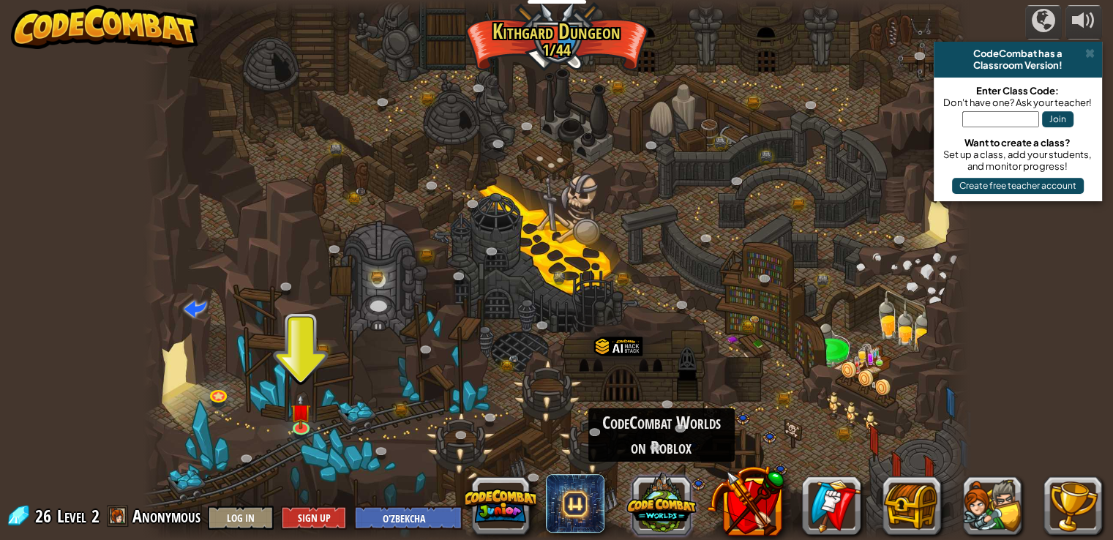
click at [645, 506] on button at bounding box center [661, 503] width 70 height 70
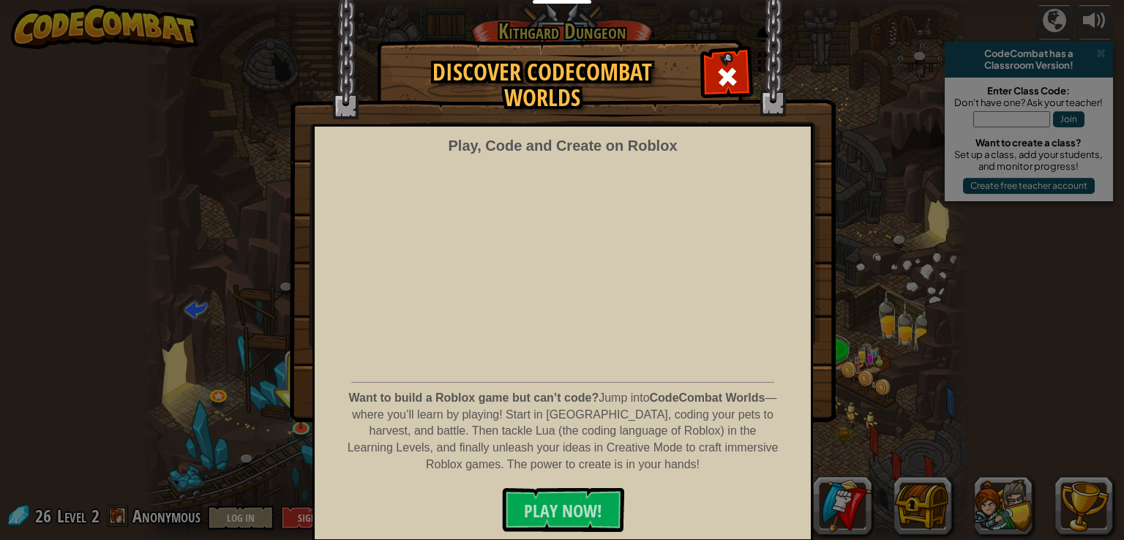
scroll to position [4, 0]
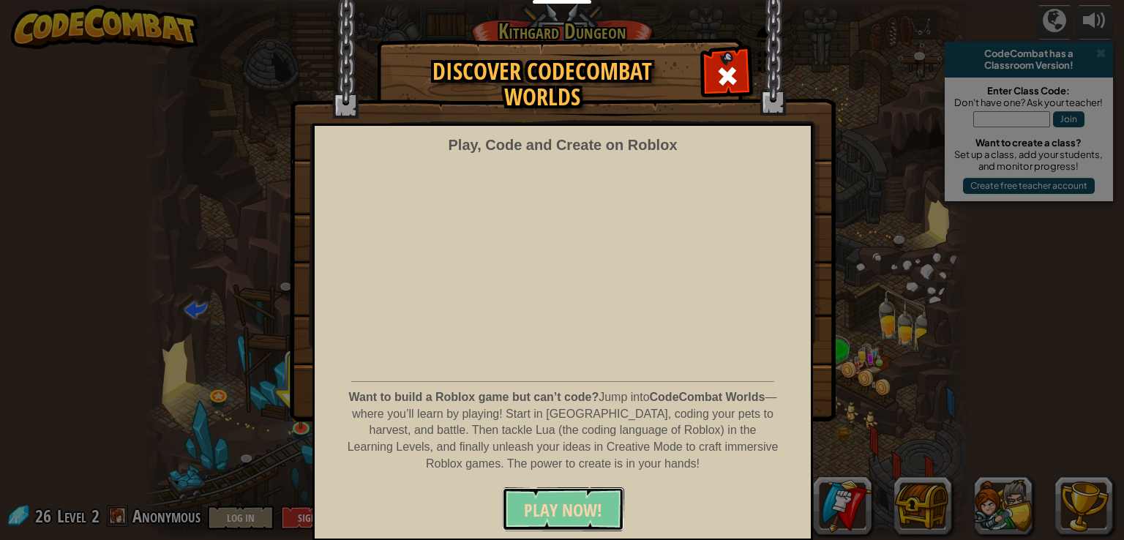
click at [569, 517] on span "PLAY NOW!" at bounding box center [563, 509] width 78 height 23
click at [955, 254] on div "Discover CodeCombat Worlds Play, Code and Create on Roblox Want to build a Robl…" at bounding box center [562, 230] width 1124 height 380
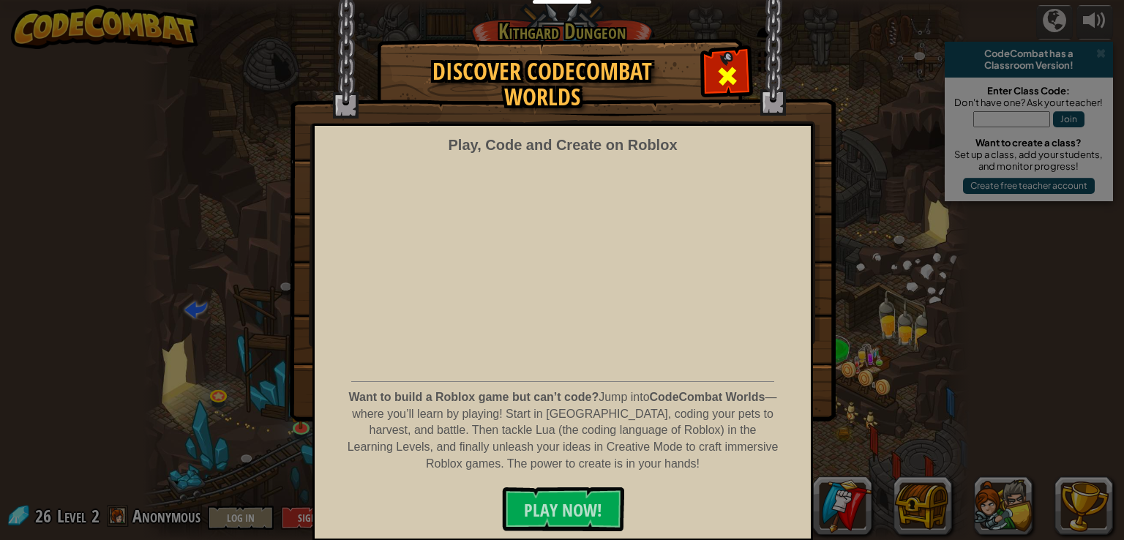
click at [708, 74] on div at bounding box center [727, 74] width 46 height 46
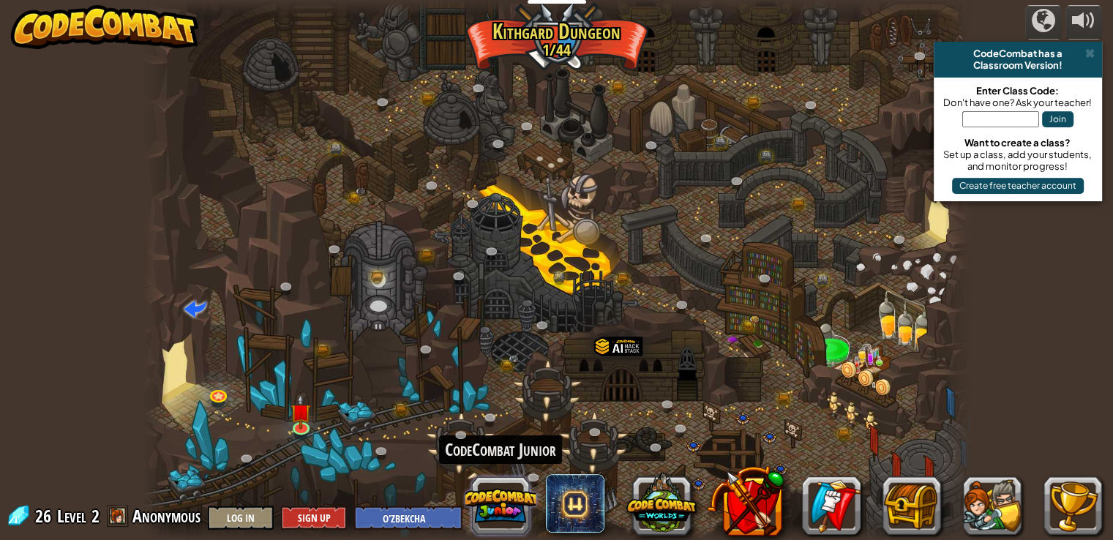
click at [503, 498] on button at bounding box center [500, 505] width 70 height 70
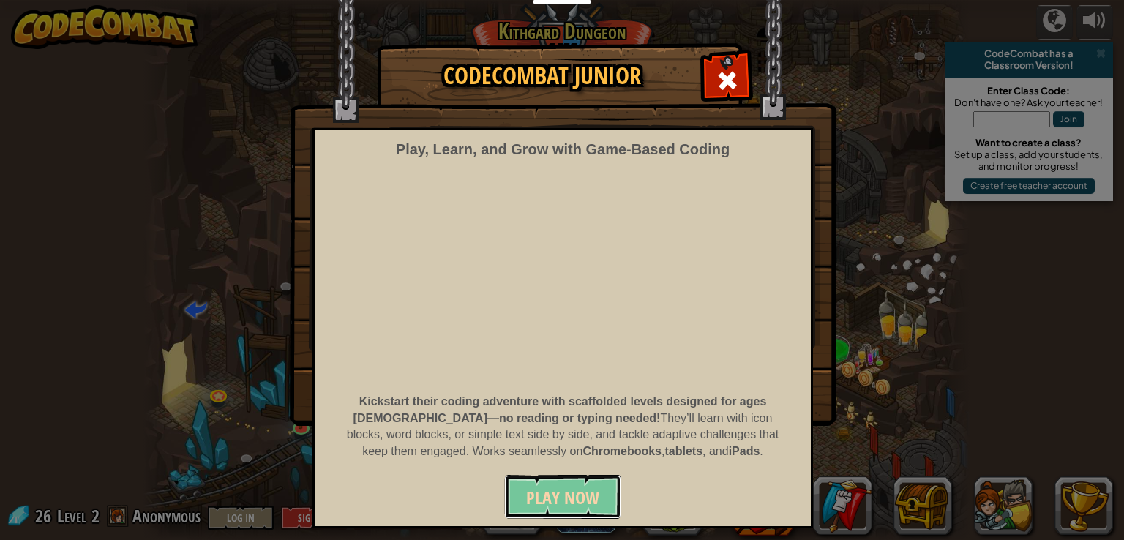
click at [550, 492] on span "Play Now" at bounding box center [562, 497] width 73 height 23
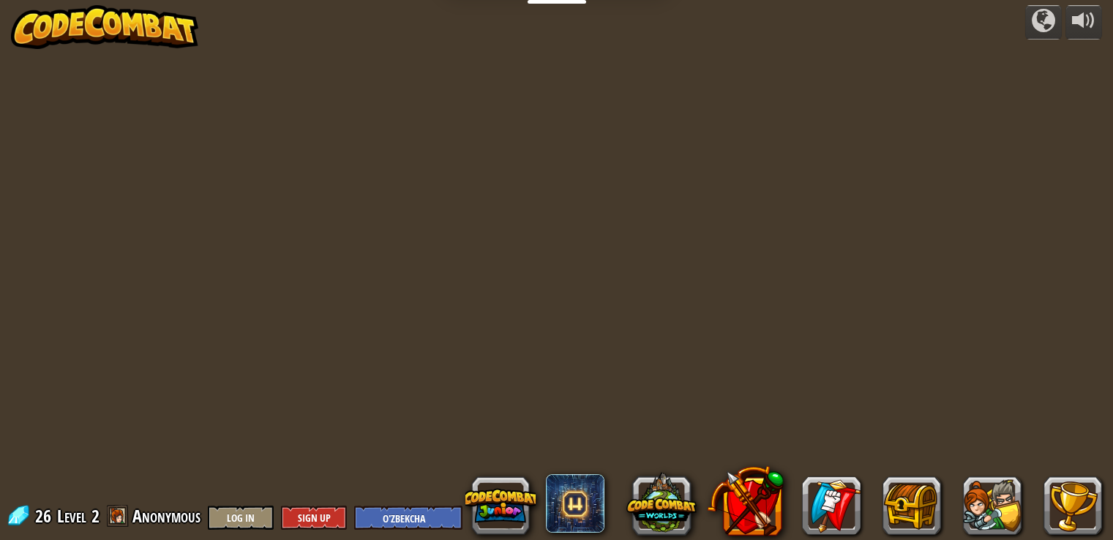
select select "uz"
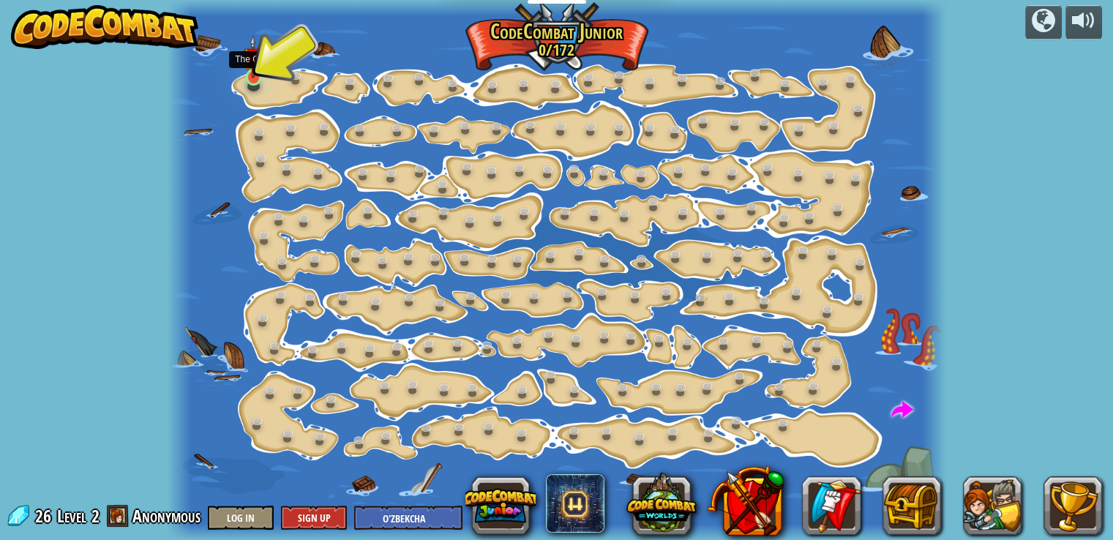
click at [252, 74] on img at bounding box center [253, 57] width 19 height 44
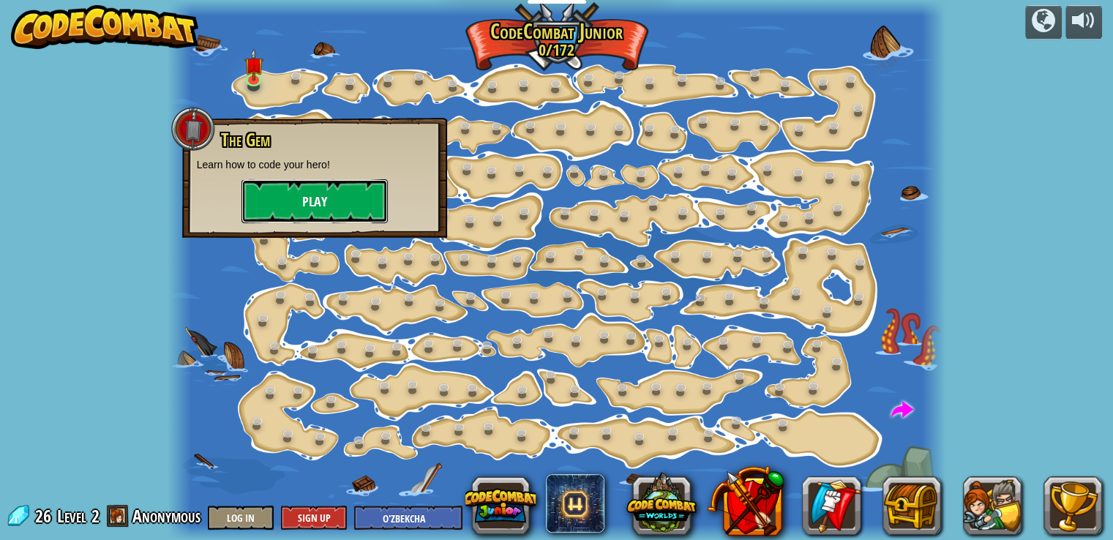
click at [279, 194] on button "Play" at bounding box center [314, 201] width 146 height 44
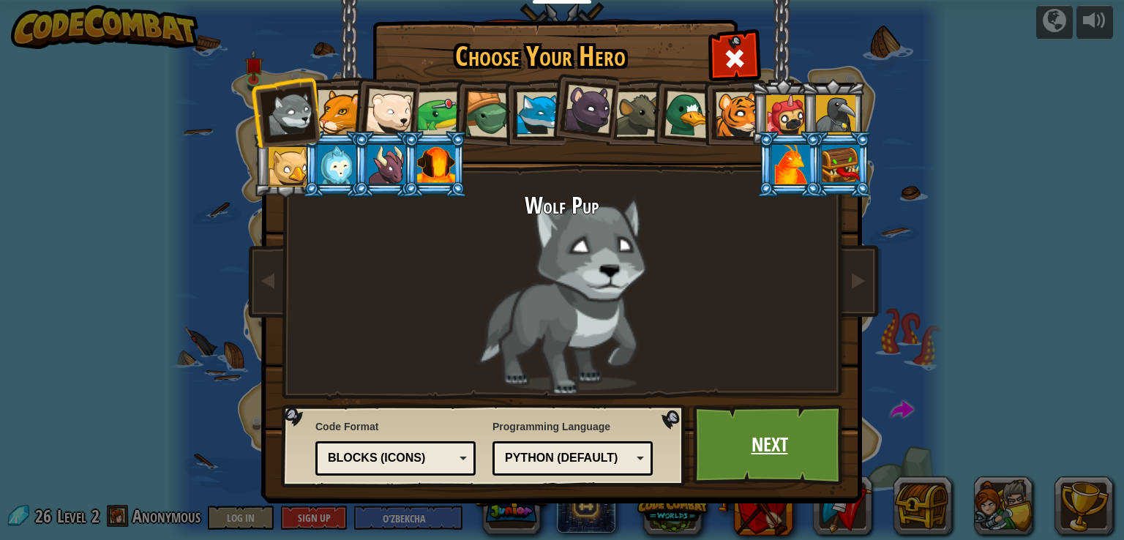
click at [753, 423] on link "Next" at bounding box center [769, 445] width 153 height 80
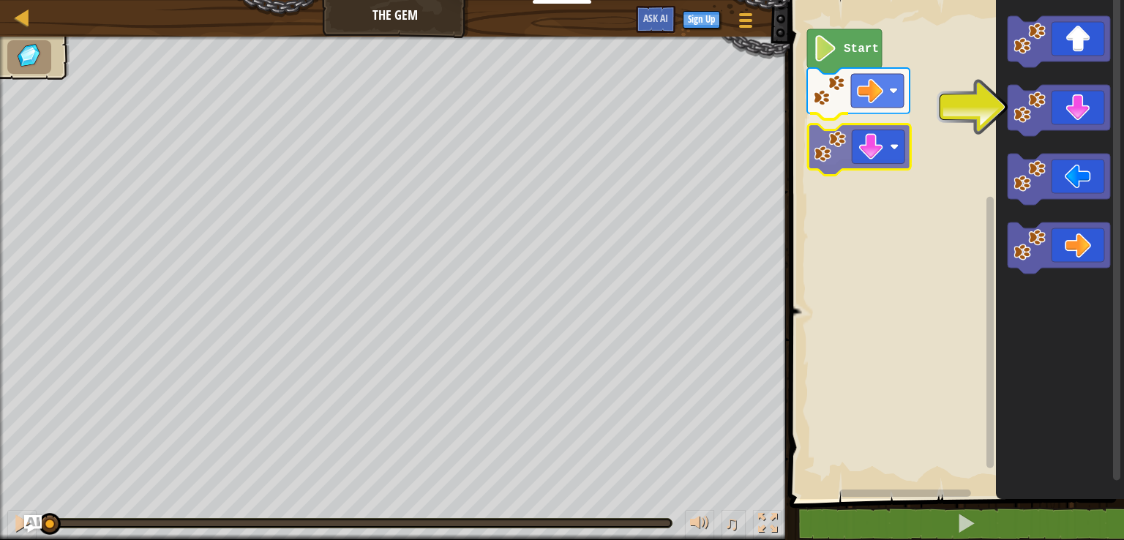
click at [881, 151] on div "Start" at bounding box center [954, 246] width 339 height 506
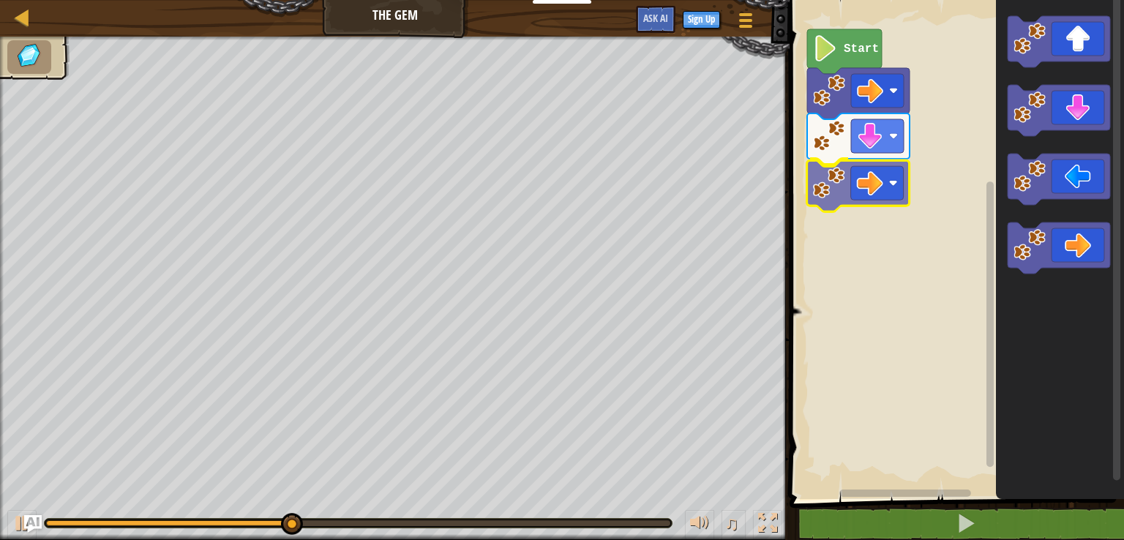
click at [849, 175] on div "Start" at bounding box center [954, 246] width 339 height 506
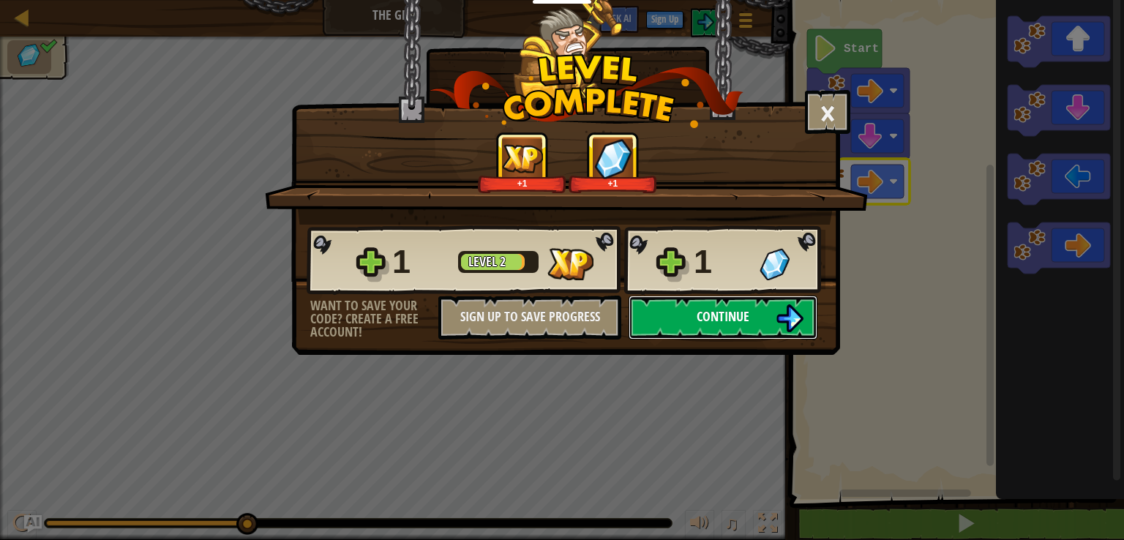
click at [784, 318] on img at bounding box center [790, 318] width 28 height 28
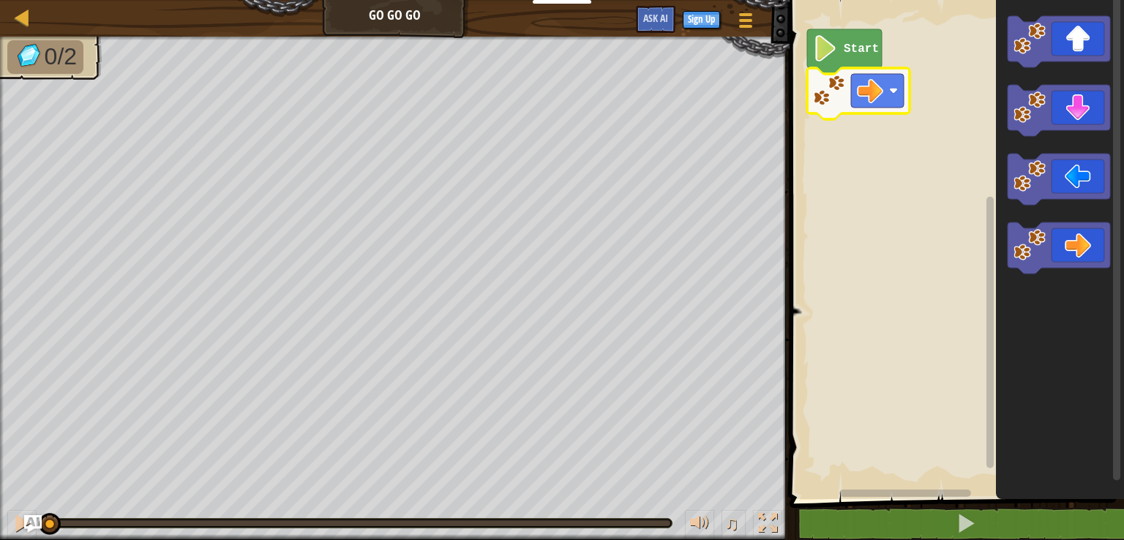
click at [887, 91] on rect "Blockly Workspace" at bounding box center [877, 91] width 53 height 34
click at [817, 88] on image "Blockly Workspace" at bounding box center [829, 91] width 32 height 32
click at [839, 48] on icon "Blockly Workspace" at bounding box center [844, 51] width 75 height 45
click at [839, 95] on image "Blockly Workspace" at bounding box center [829, 91] width 32 height 32
click at [826, 105] on image "Blockly Workspace" at bounding box center [829, 91] width 32 height 32
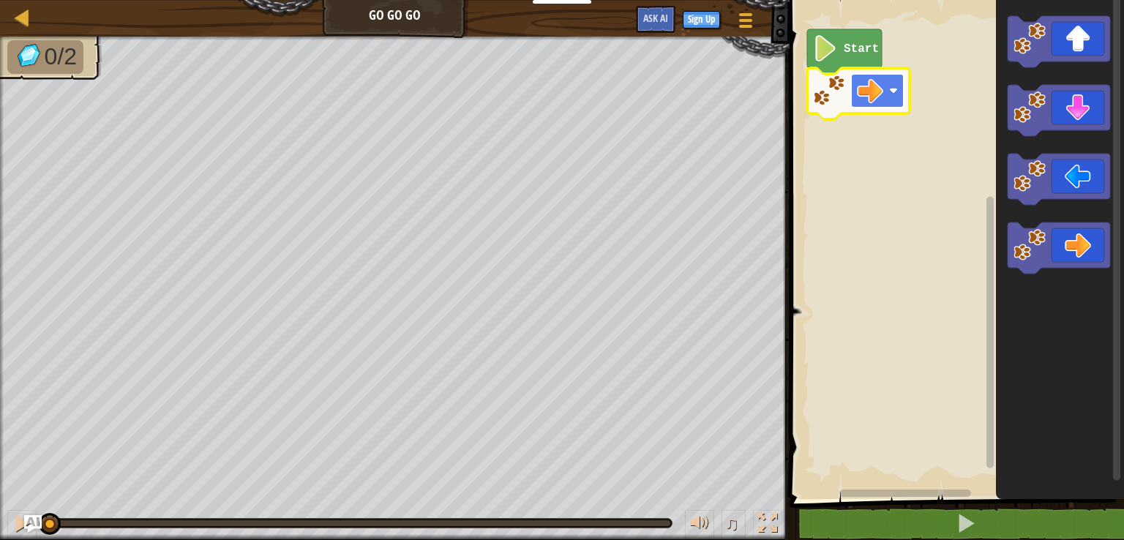
click at [870, 99] on image "Blockly Workspace" at bounding box center [870, 91] width 26 height 26
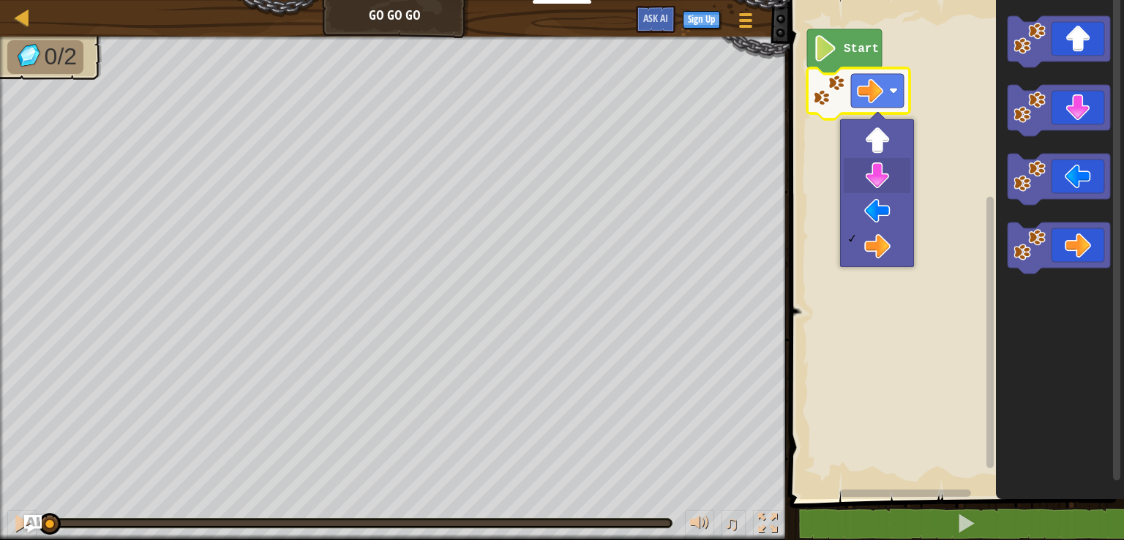
click at [876, 162] on div at bounding box center [877, 193] width 74 height 148
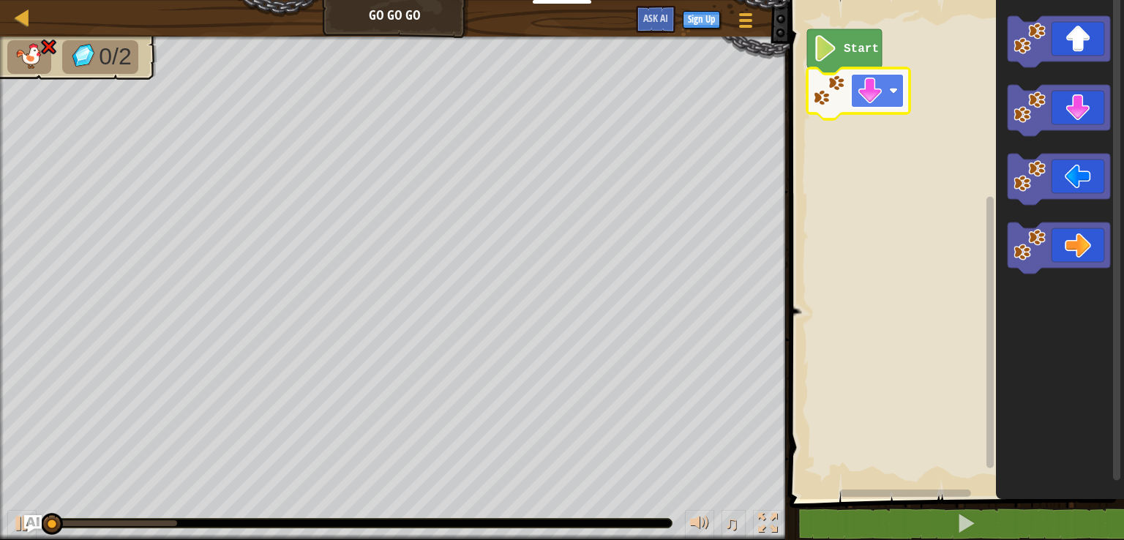
click at [875, 83] on image "Blockly Workspace" at bounding box center [870, 91] width 26 height 26
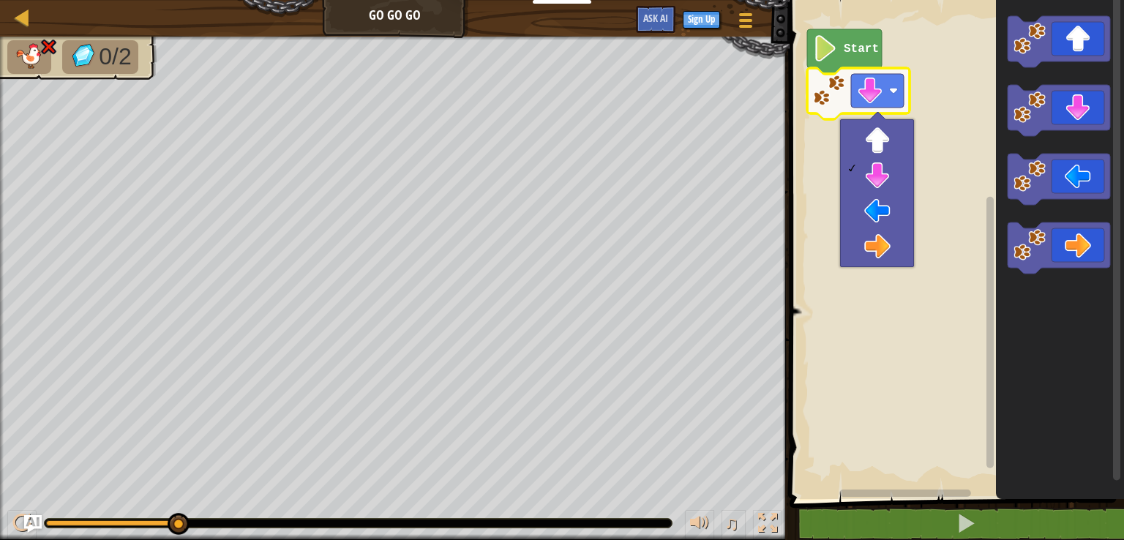
click at [360, 10] on div "Map Go Go Go Game Menu Sign Up Ask AI" at bounding box center [395, 18] width 790 height 37
drag, startPoint x: 476, startPoint y: 9, endPoint x: 582, endPoint y: 21, distance: 106.8
click at [478, 9] on div "Map Go Go Go Game Menu Sign Up Ask AI" at bounding box center [395, 18] width 790 height 37
click at [760, 25] on button "Game Menu" at bounding box center [746, 23] width 39 height 36
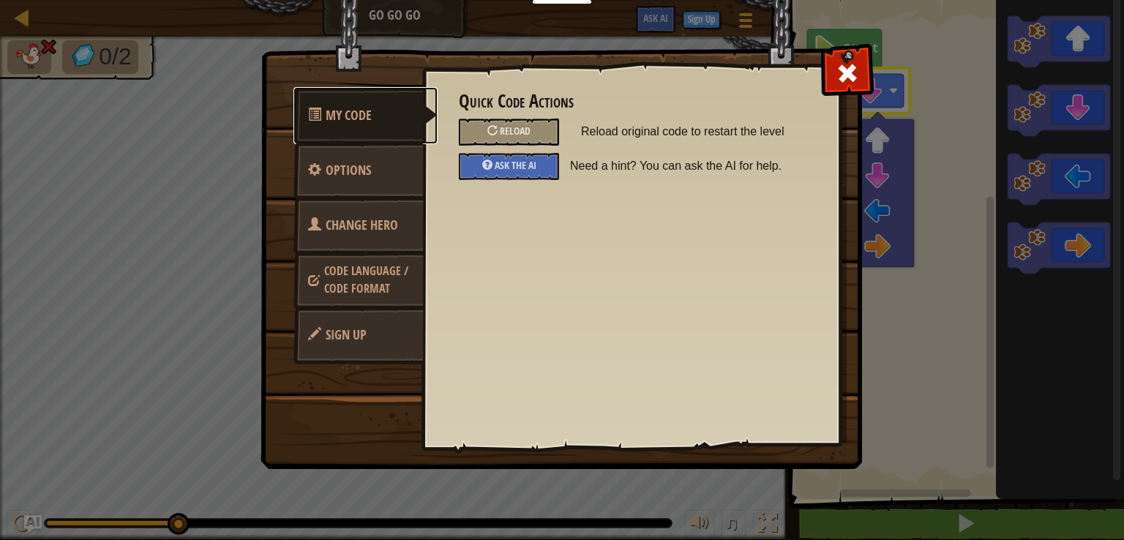
click at [391, 112] on link "My Code" at bounding box center [365, 115] width 144 height 57
click at [846, 80] on span at bounding box center [847, 72] width 23 height 23
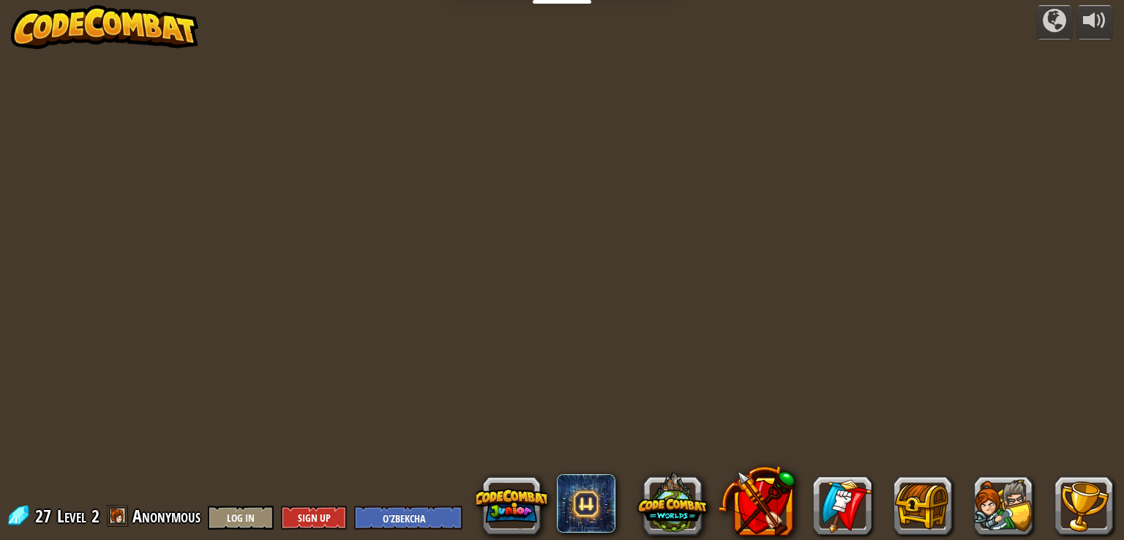
select select "uz"
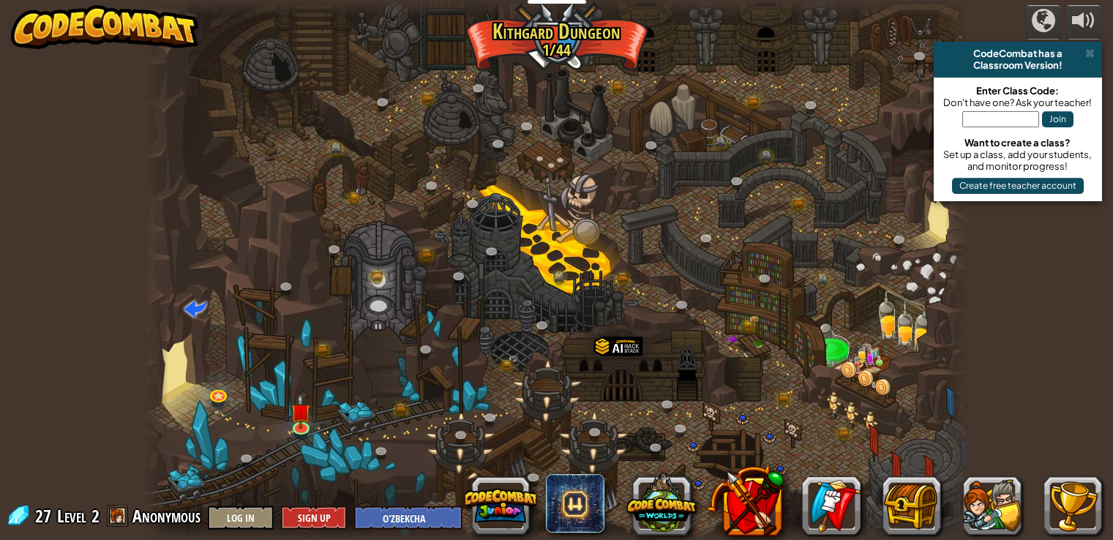
select select "uz"
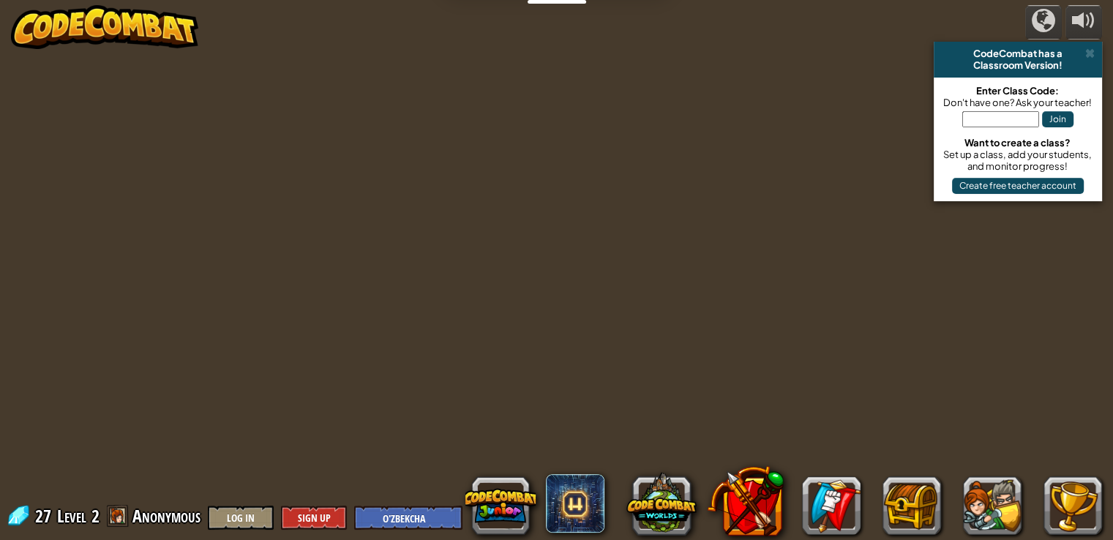
select select "uz"
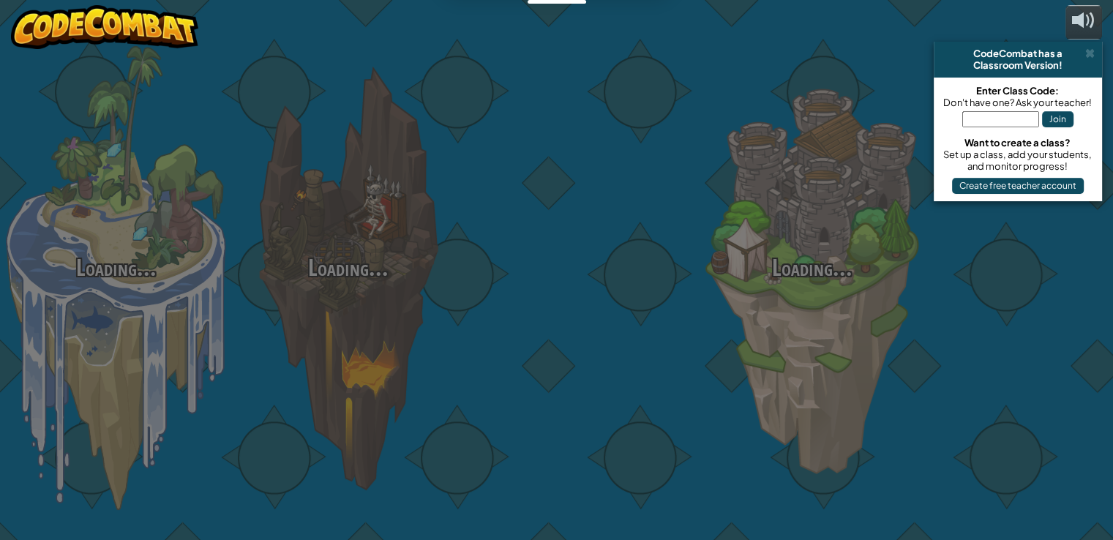
select select "uz"
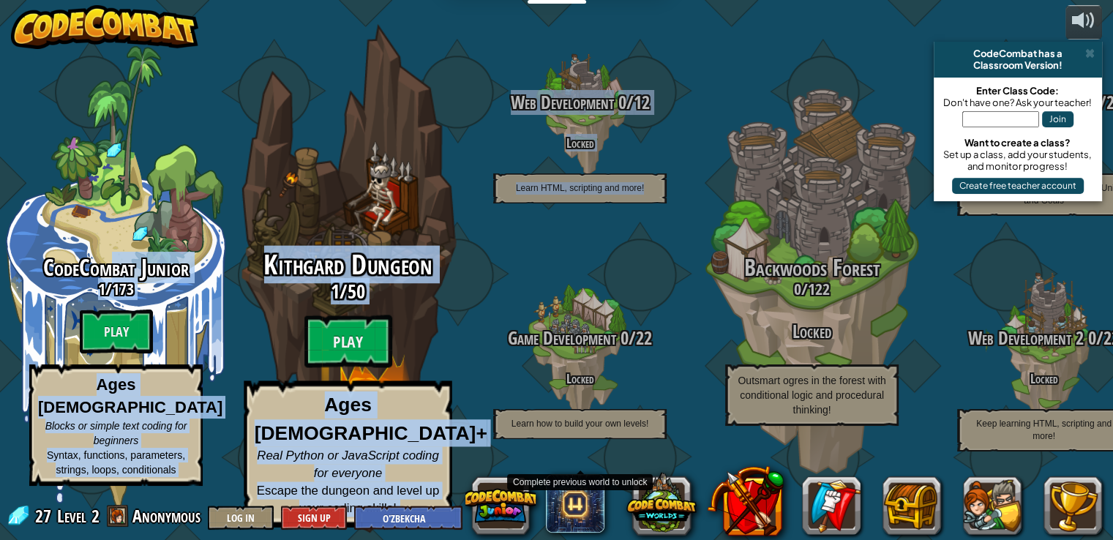
drag, startPoint x: 124, startPoint y: 263, endPoint x: 423, endPoint y: 280, distance: 299.0
click at [440, 282] on div "CodeCombat Junior 1 / 173 Play Ages [DEMOGRAPHIC_DATA] Blocks or simple text co…" at bounding box center [556, 270] width 1113 height 540
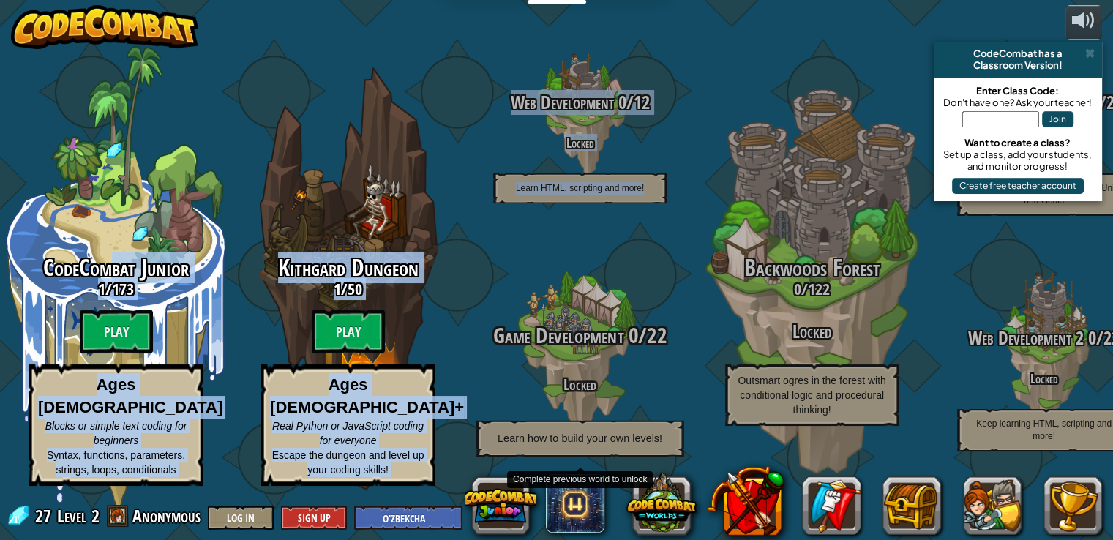
click at [620, 291] on div at bounding box center [579, 351] width 139 height 278
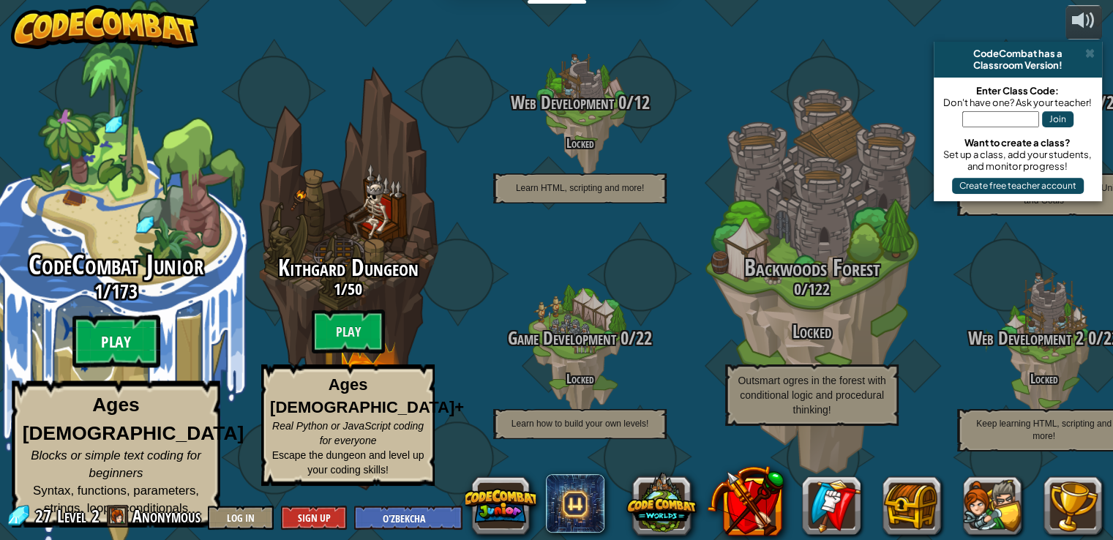
click at [134, 351] on btn "Play" at bounding box center [116, 341] width 88 height 53
select select "uz"
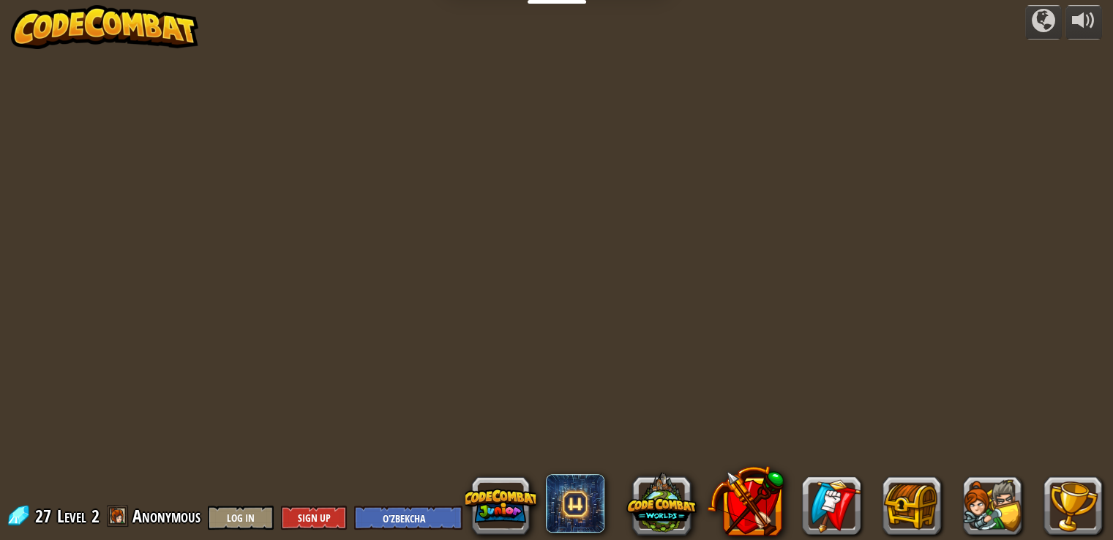
select select "uz"
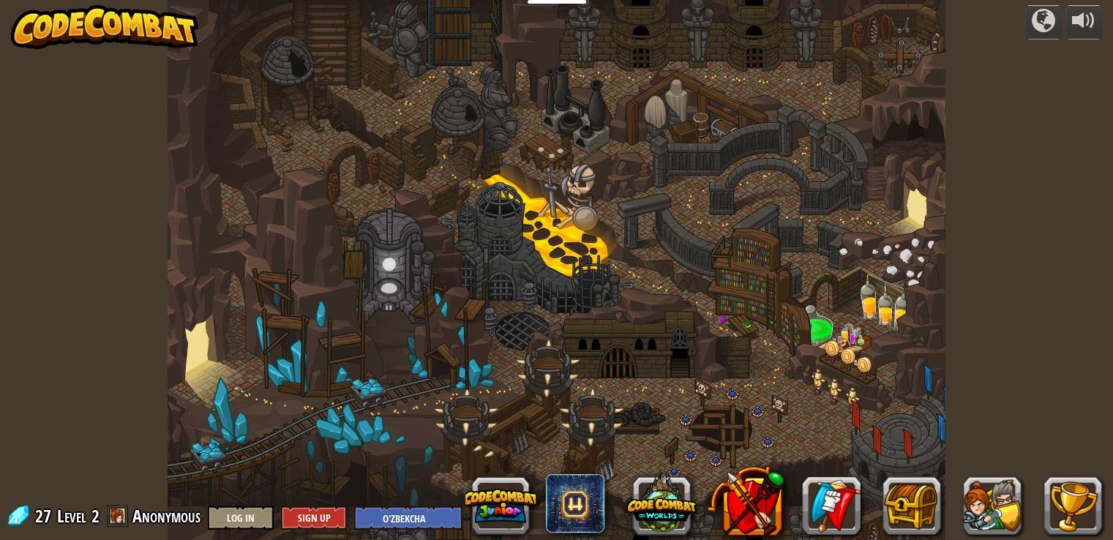
select select "uz"
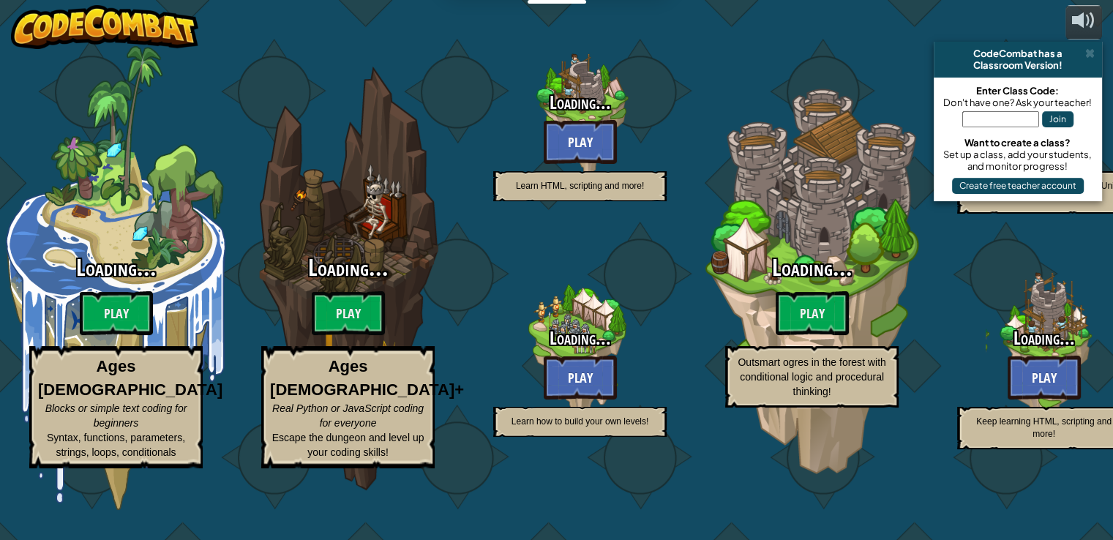
select select "uz"
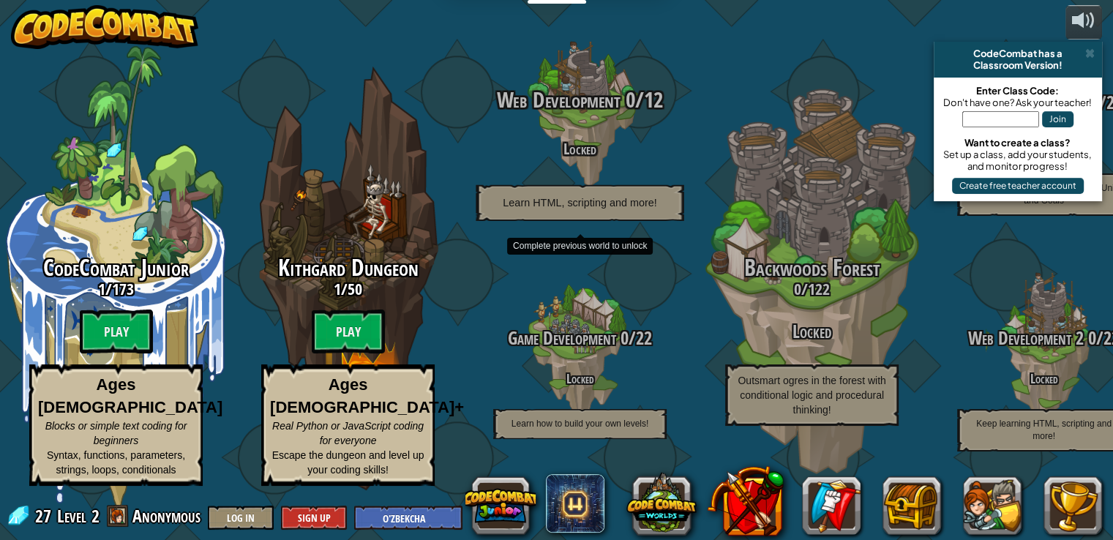
drag, startPoint x: 596, startPoint y: 119, endPoint x: 585, endPoint y: 124, distance: 12.1
click at [585, 115] on span "Web Development" at bounding box center [559, 100] width 124 height 30
click at [591, 185] on div "Web Development 0 / 12 Locked Learn HTML, scripting and more!" at bounding box center [579, 154] width 278 height 133
